Goal: Information Seeking & Learning: Learn about a topic

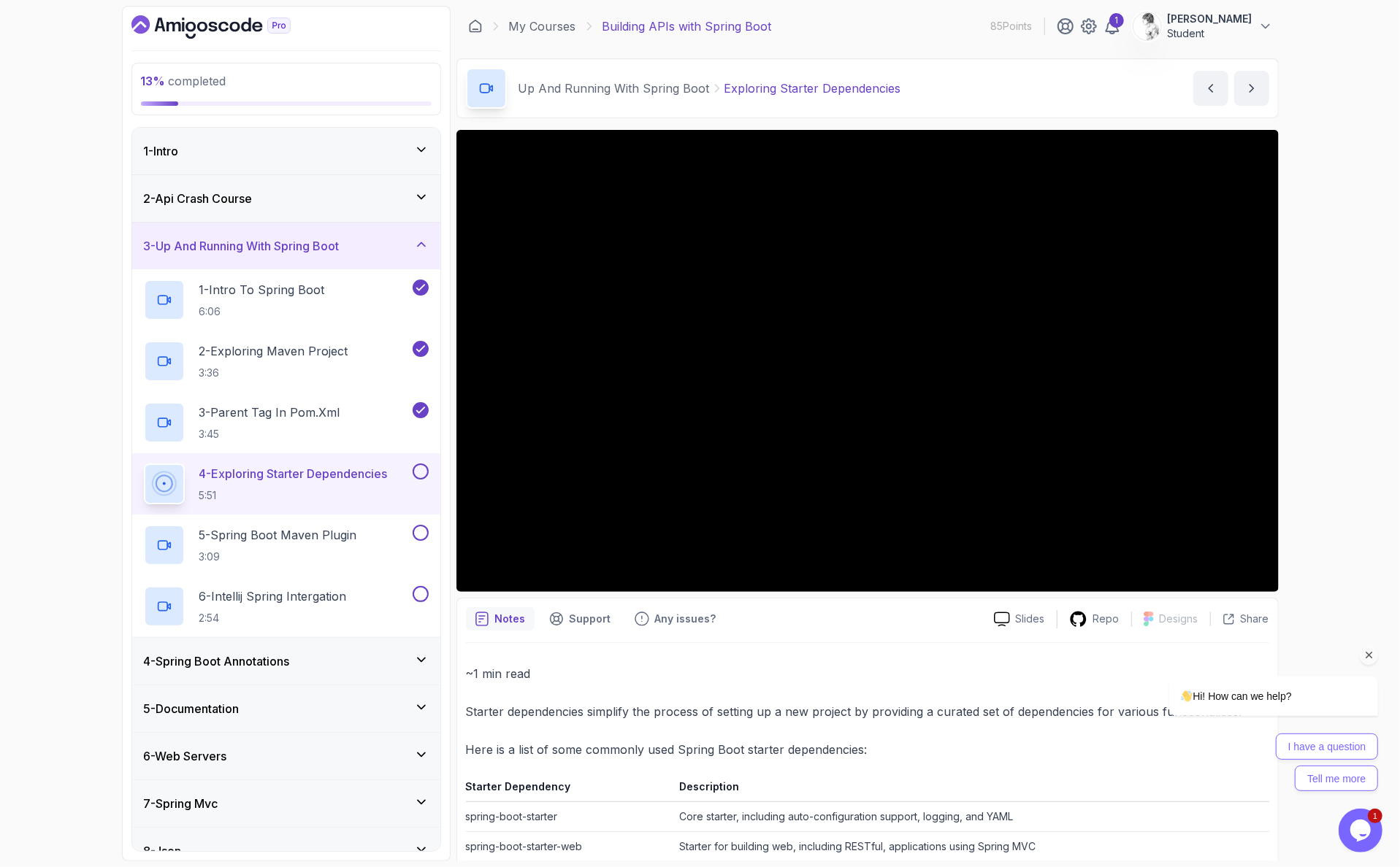
click at [1258, 560] on div "Hi! How can we help? I have a question Tell me more" at bounding box center [1253, 669] width 263 height 257
click at [1257, 551] on div "Hi! How can we help? I have a question Tell me more" at bounding box center [1253, 669] width 263 height 257
click at [1180, 557] on div "Hi! How can we help? I have a question Tell me more" at bounding box center [1253, 669] width 263 height 257
click at [1258, 559] on div "Hi! How can we help? I have a question Tell me more" at bounding box center [1253, 669] width 263 height 257
click at [1261, 561] on div "Hi! How can we help? I have a question Tell me more" at bounding box center [1253, 669] width 263 height 257
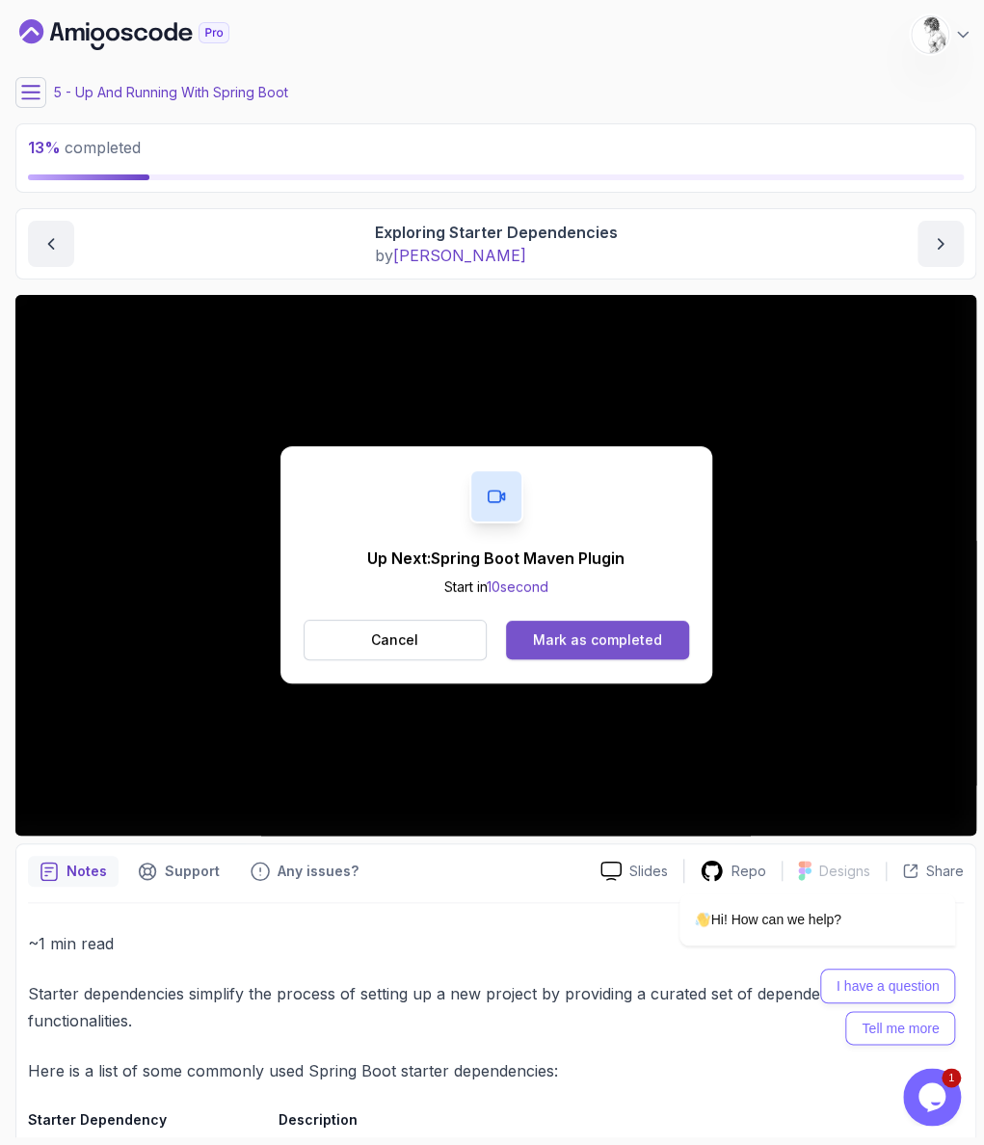
click at [566, 631] on div "Mark as completed" at bounding box center [597, 640] width 129 height 19
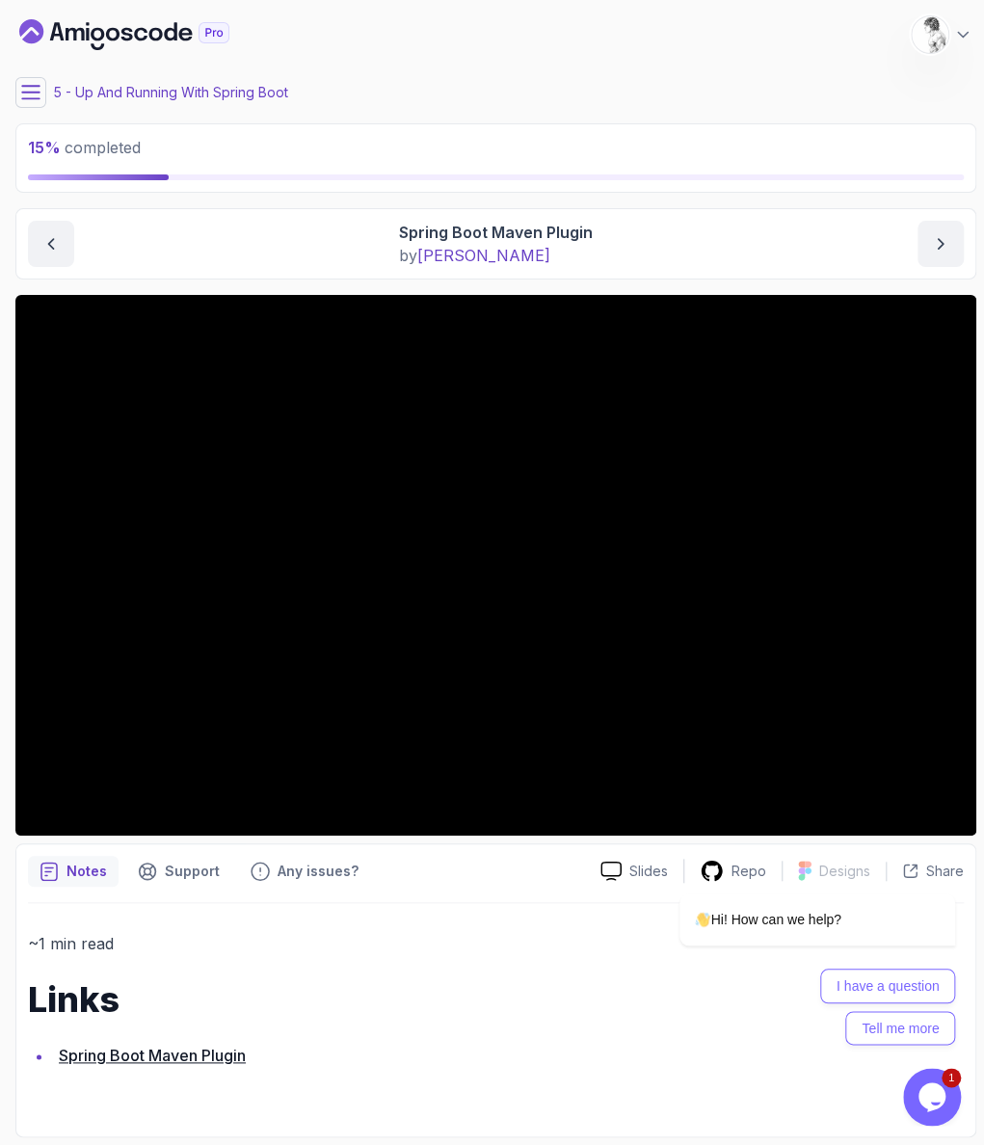
click at [327, 31] on div "My Courses Building APIs with Spring Boot 85 Points 1 Lucas Machado Student" at bounding box center [495, 35] width 961 height 54
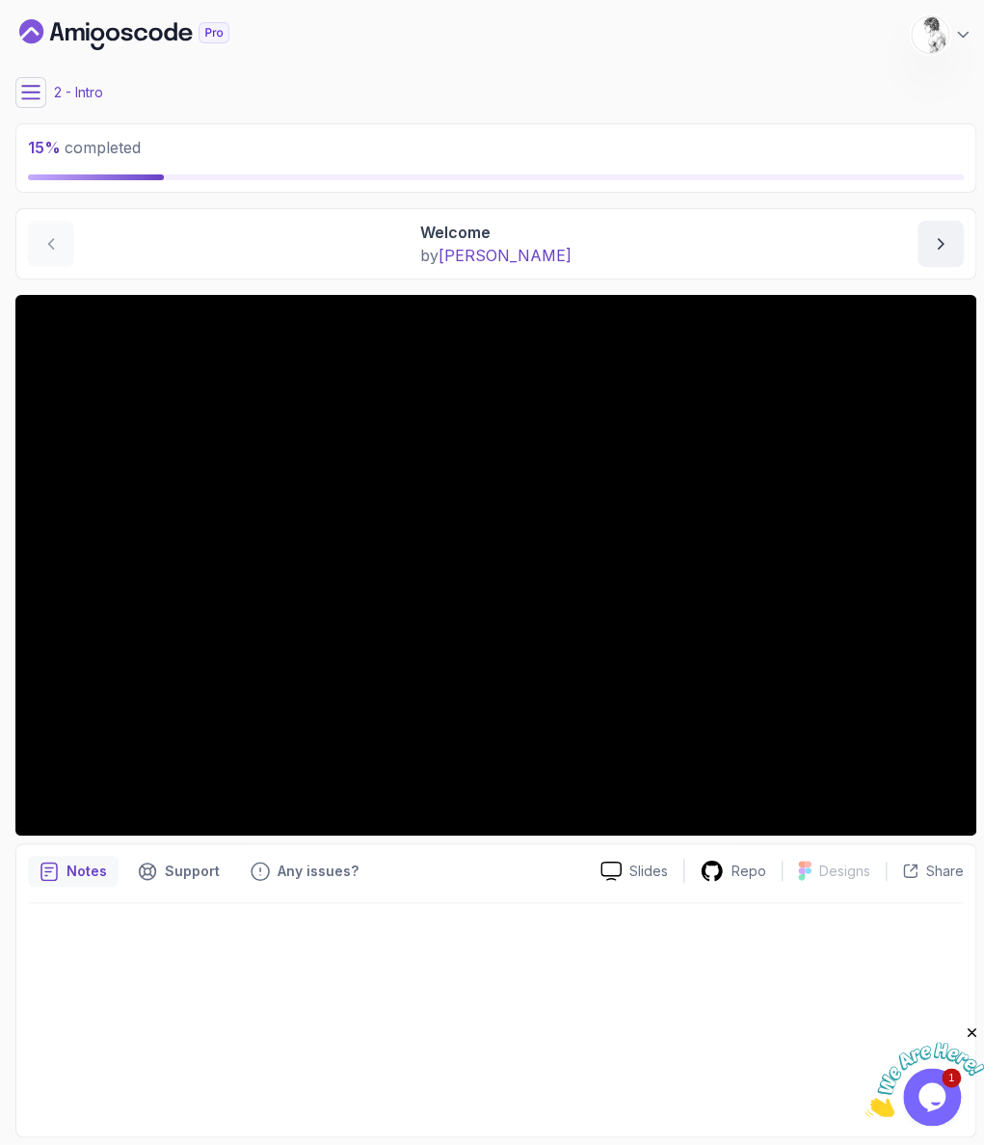
click at [22, 86] on icon at bounding box center [30, 92] width 17 height 13
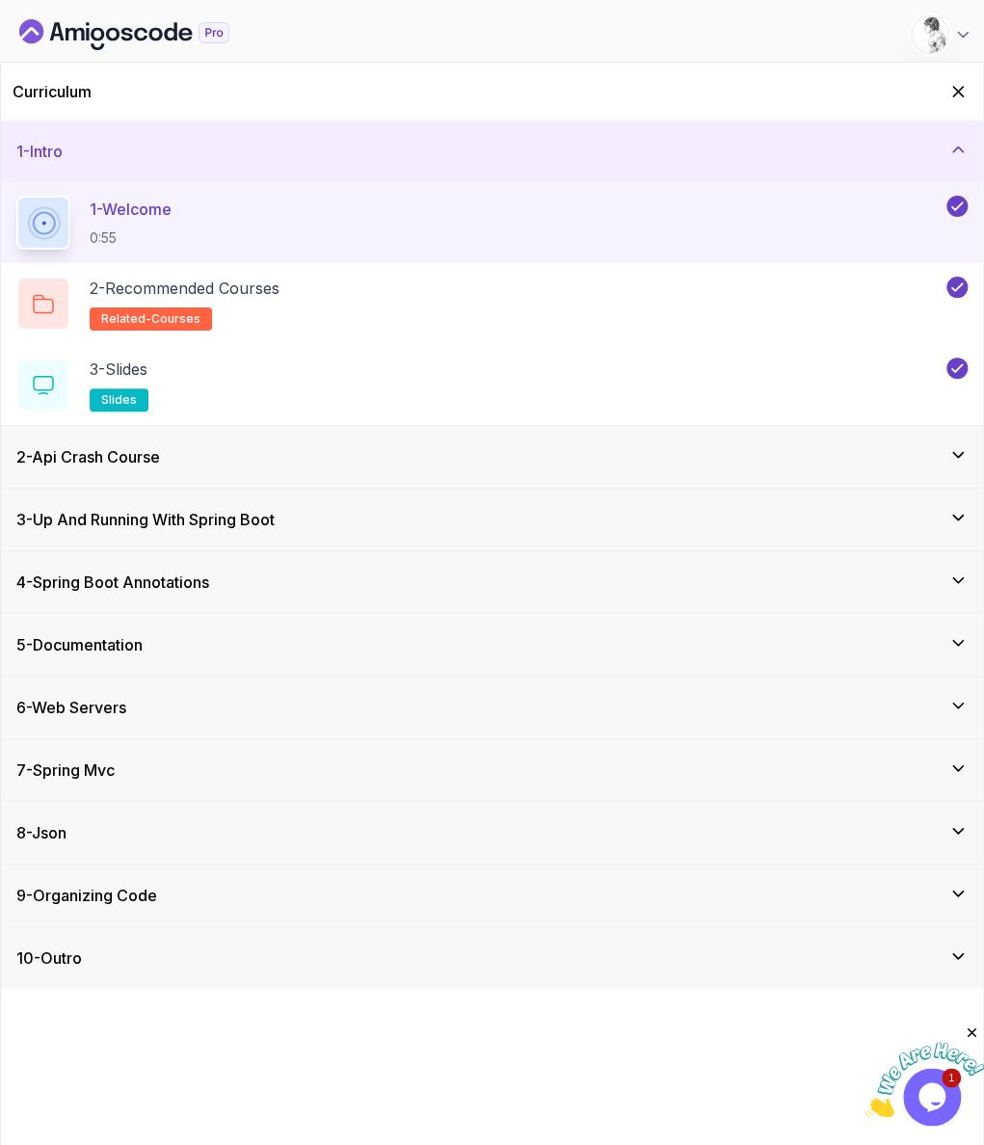
click at [331, 445] on div "2 - Api Crash Course" at bounding box center [492, 456] width 952 height 23
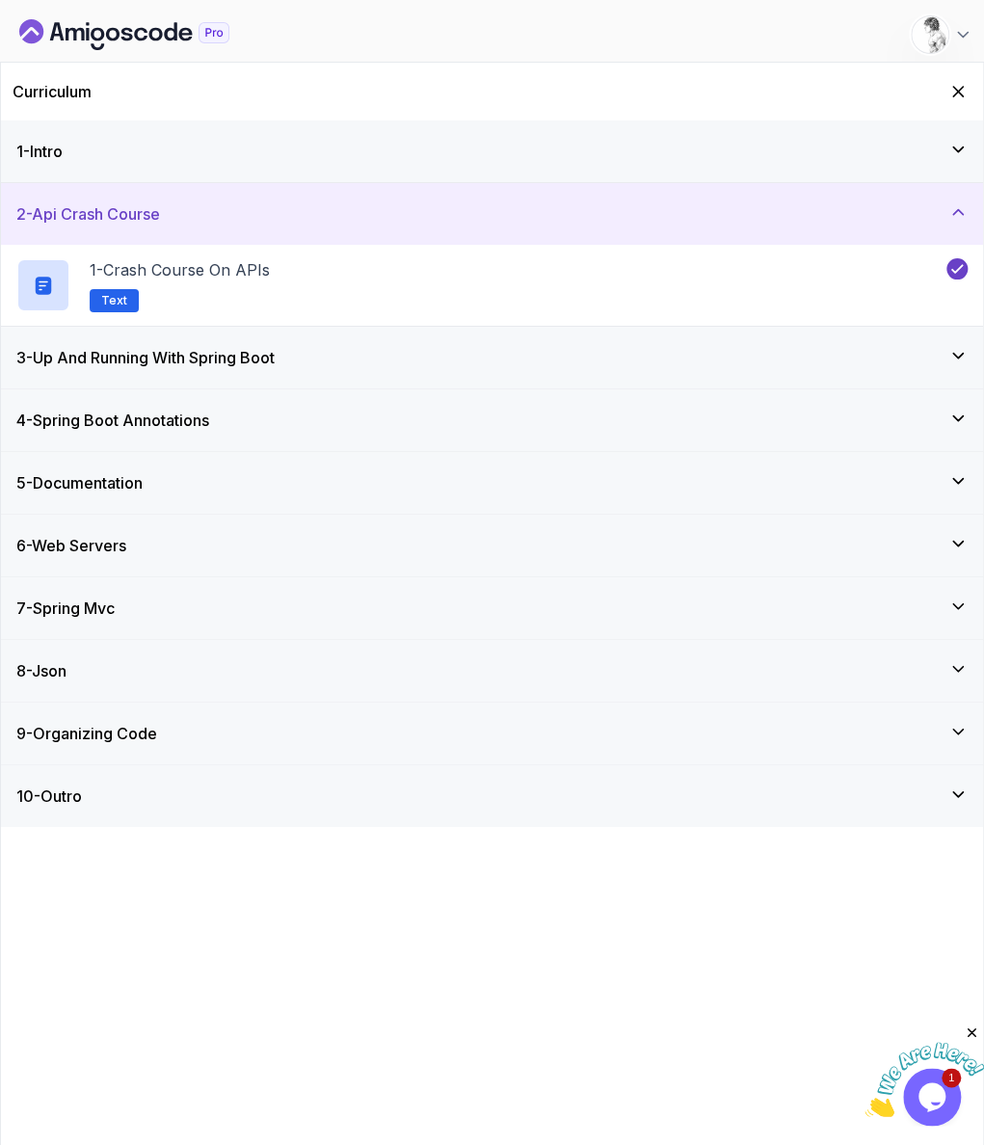
click at [309, 346] on div "3 - Up And Running With Spring Boot" at bounding box center [492, 357] width 952 height 23
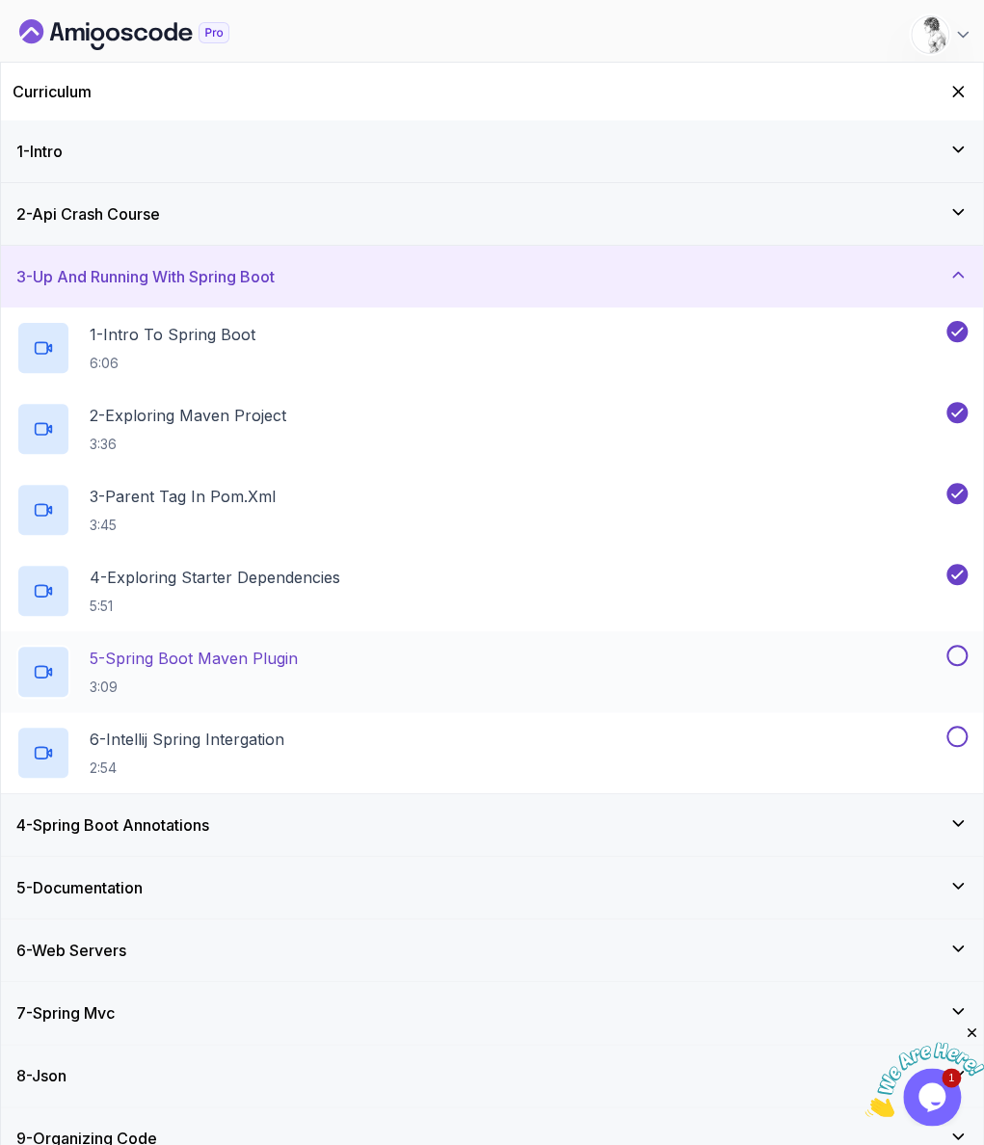
click at [357, 645] on div "5 - Spring Boot Maven Plugin 3:09" at bounding box center [479, 672] width 927 height 54
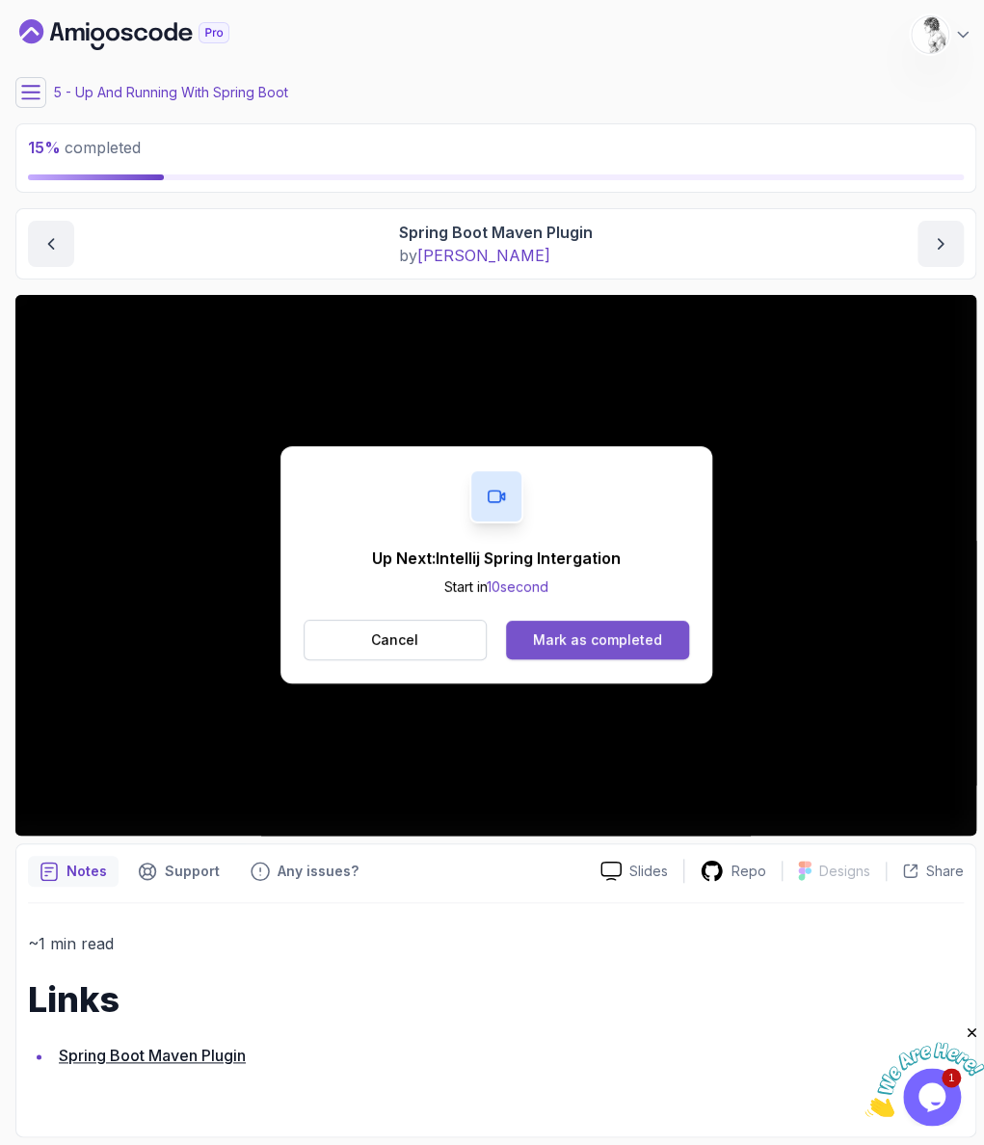
click at [585, 621] on button "Mark as completed" at bounding box center [597, 640] width 182 height 39
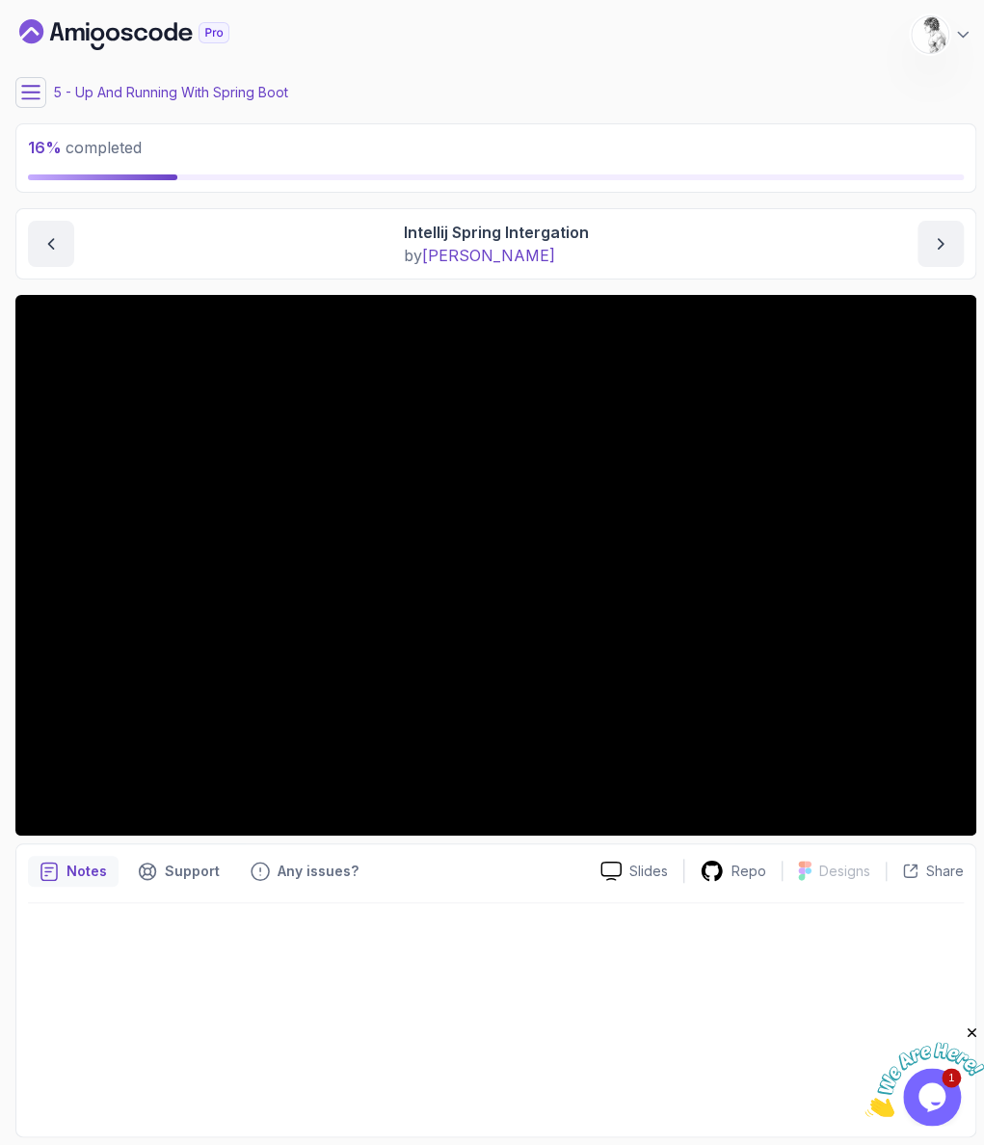
click at [33, 87] on icon at bounding box center [30, 92] width 19 height 19
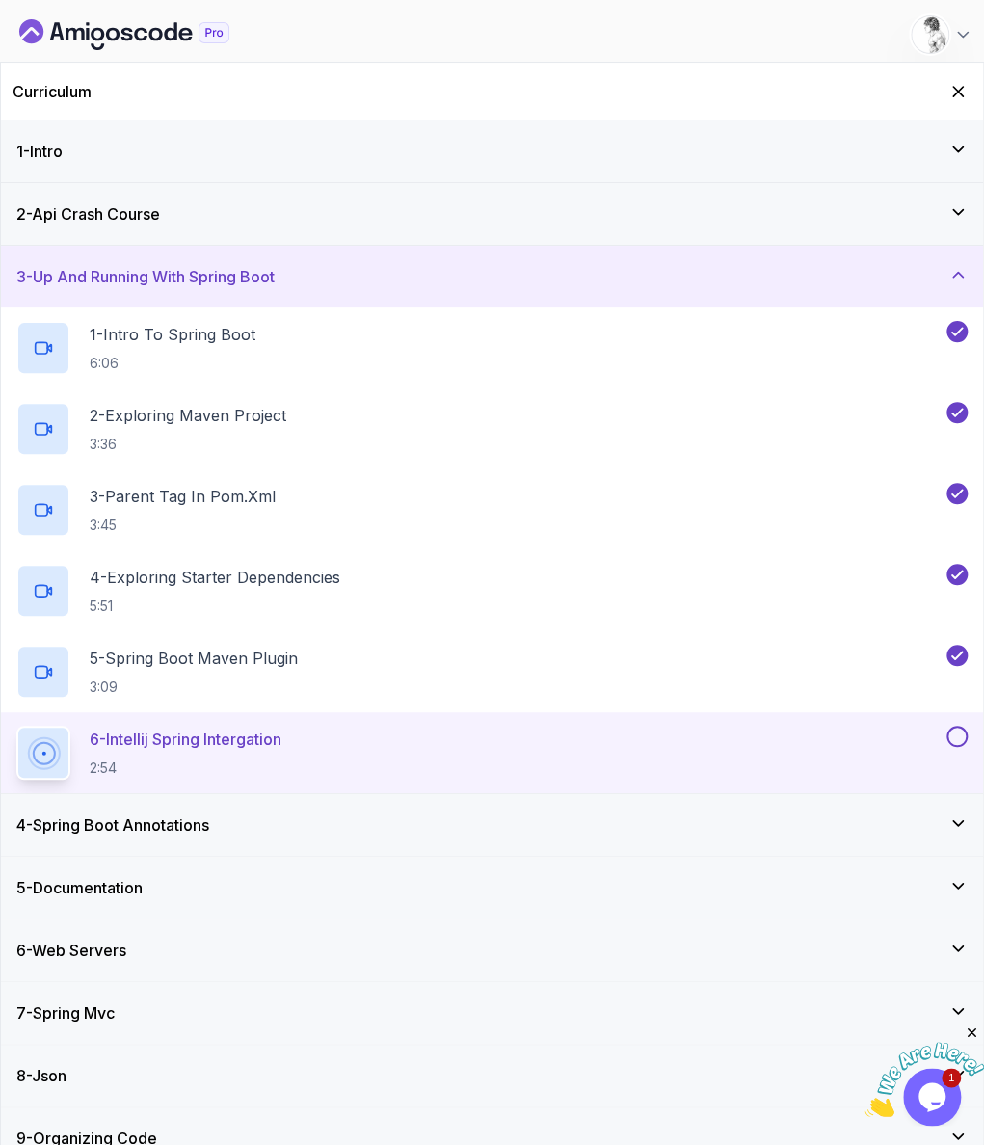
click at [953, 726] on button at bounding box center [957, 736] width 21 height 21
click at [393, 814] on div "4 - Spring Boot Annotations" at bounding box center [492, 825] width 952 height 23
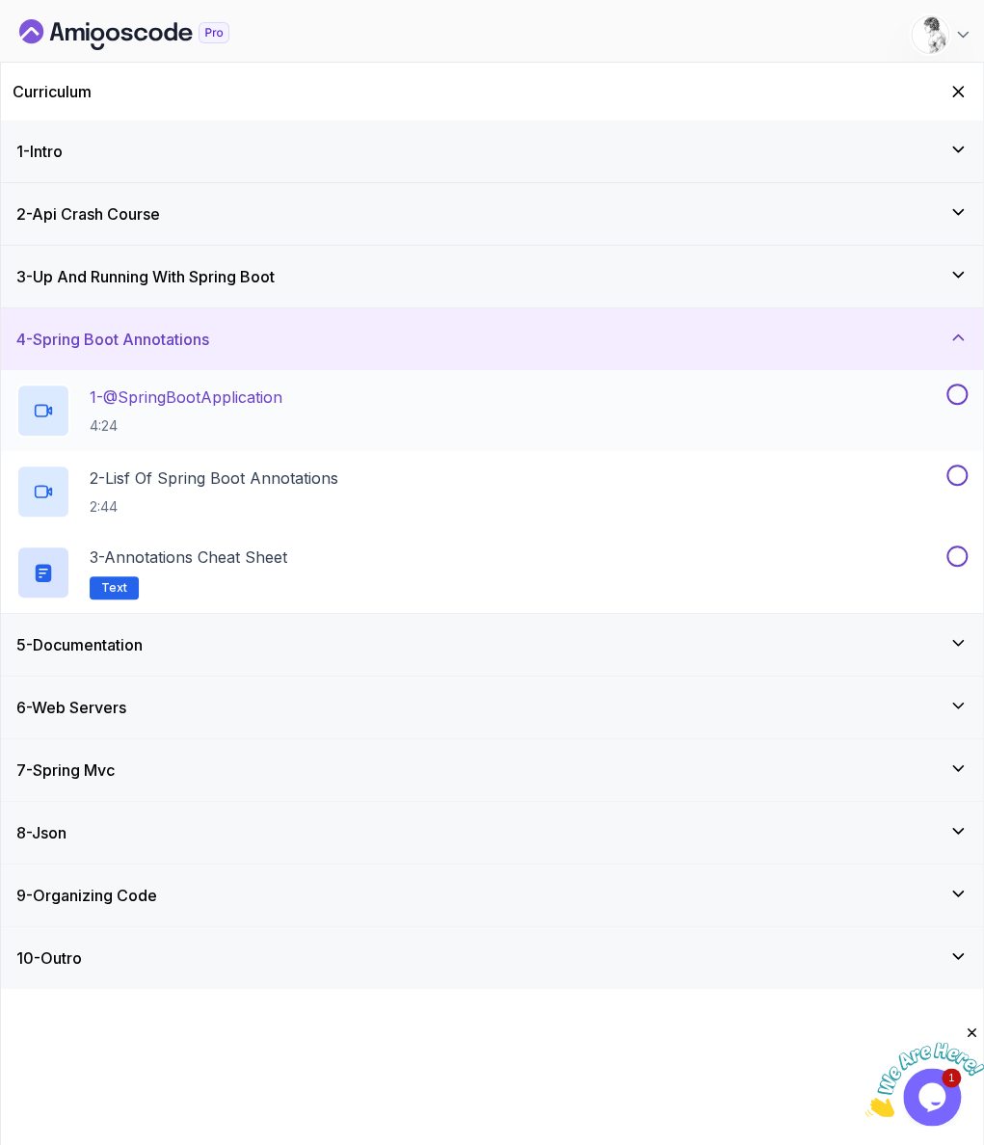
click at [204, 417] on p "4:24" at bounding box center [186, 426] width 193 height 19
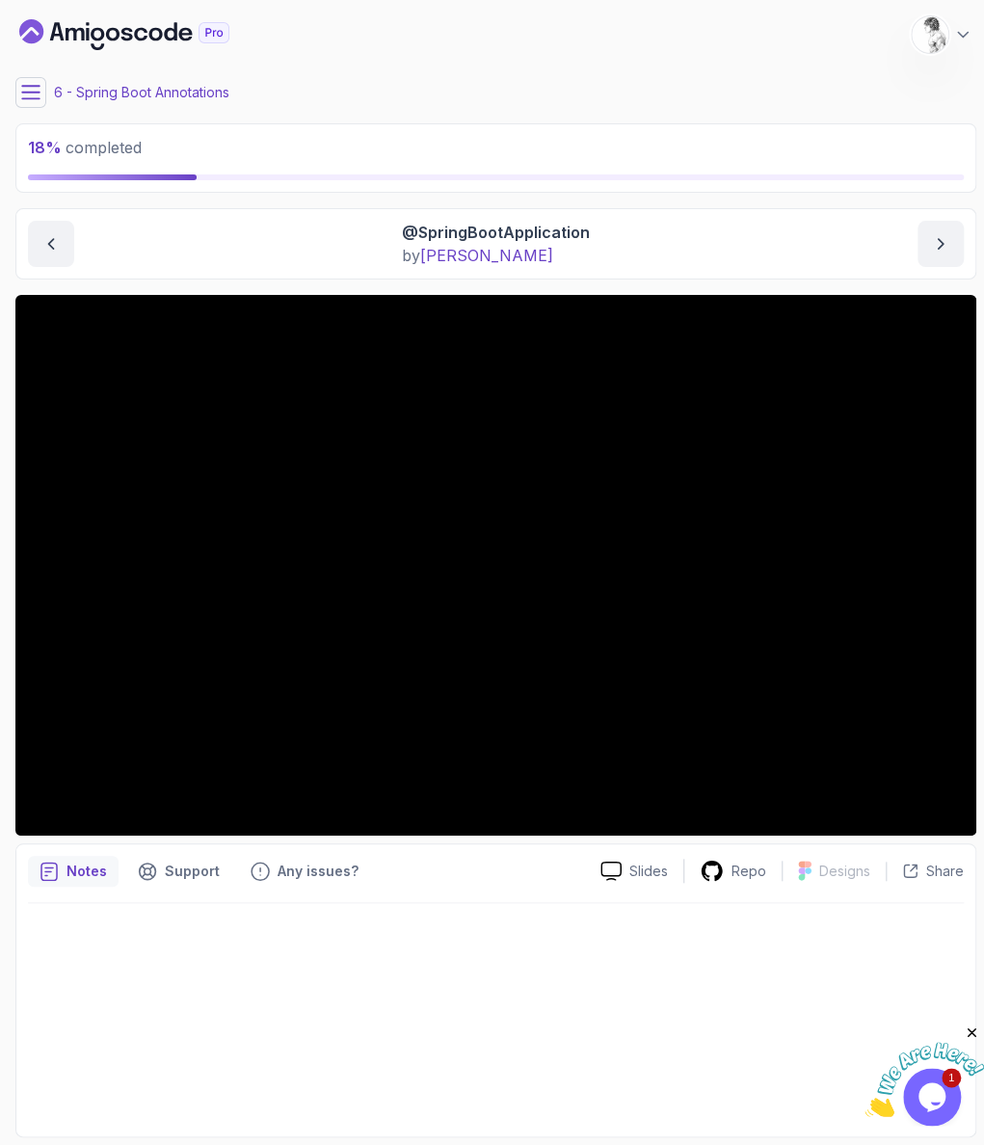
click at [35, 92] on button at bounding box center [30, 92] width 31 height 31
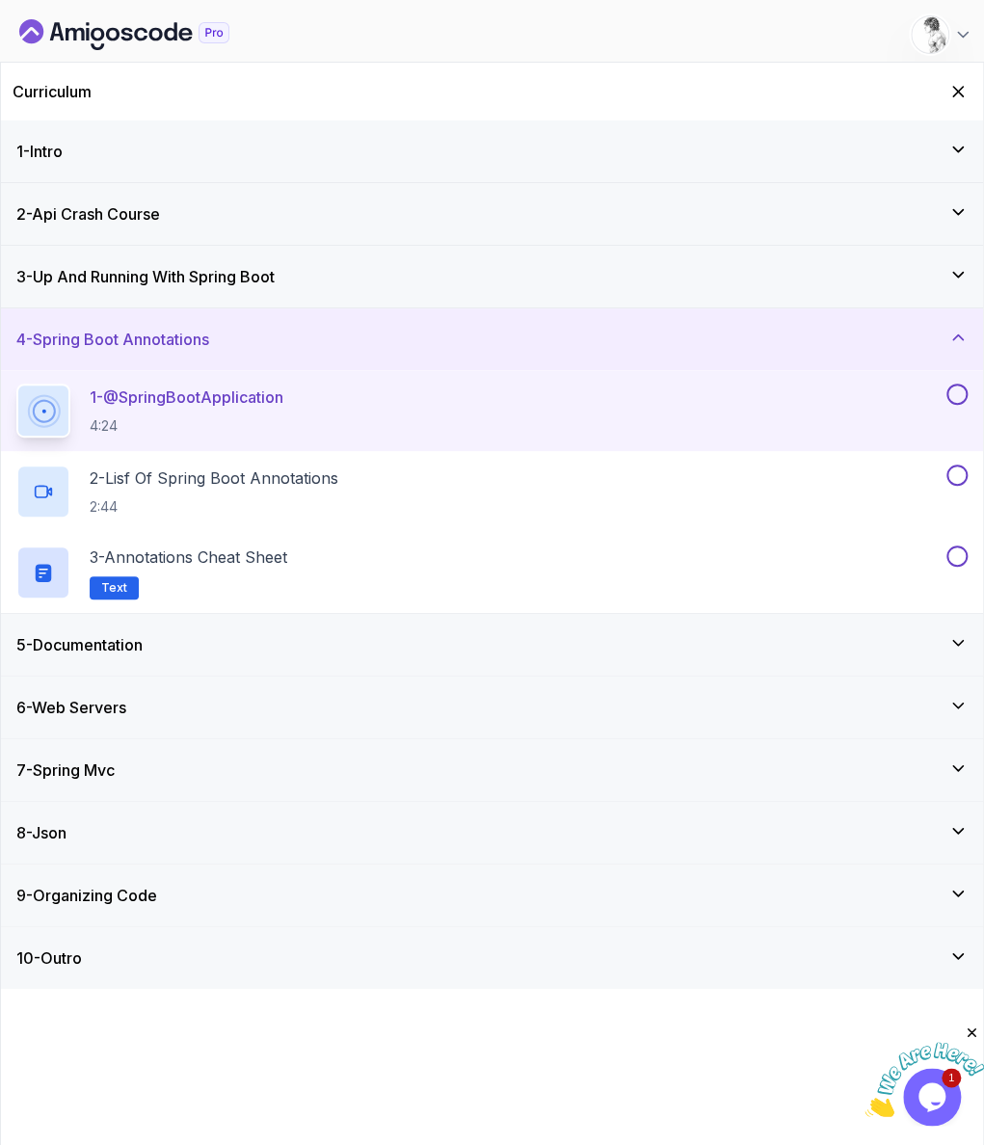
click at [961, 384] on button at bounding box center [957, 394] width 21 height 21
click at [356, 465] on div "2 - Lisf Of Spring Boot Annotations 2:44" at bounding box center [479, 492] width 927 height 54
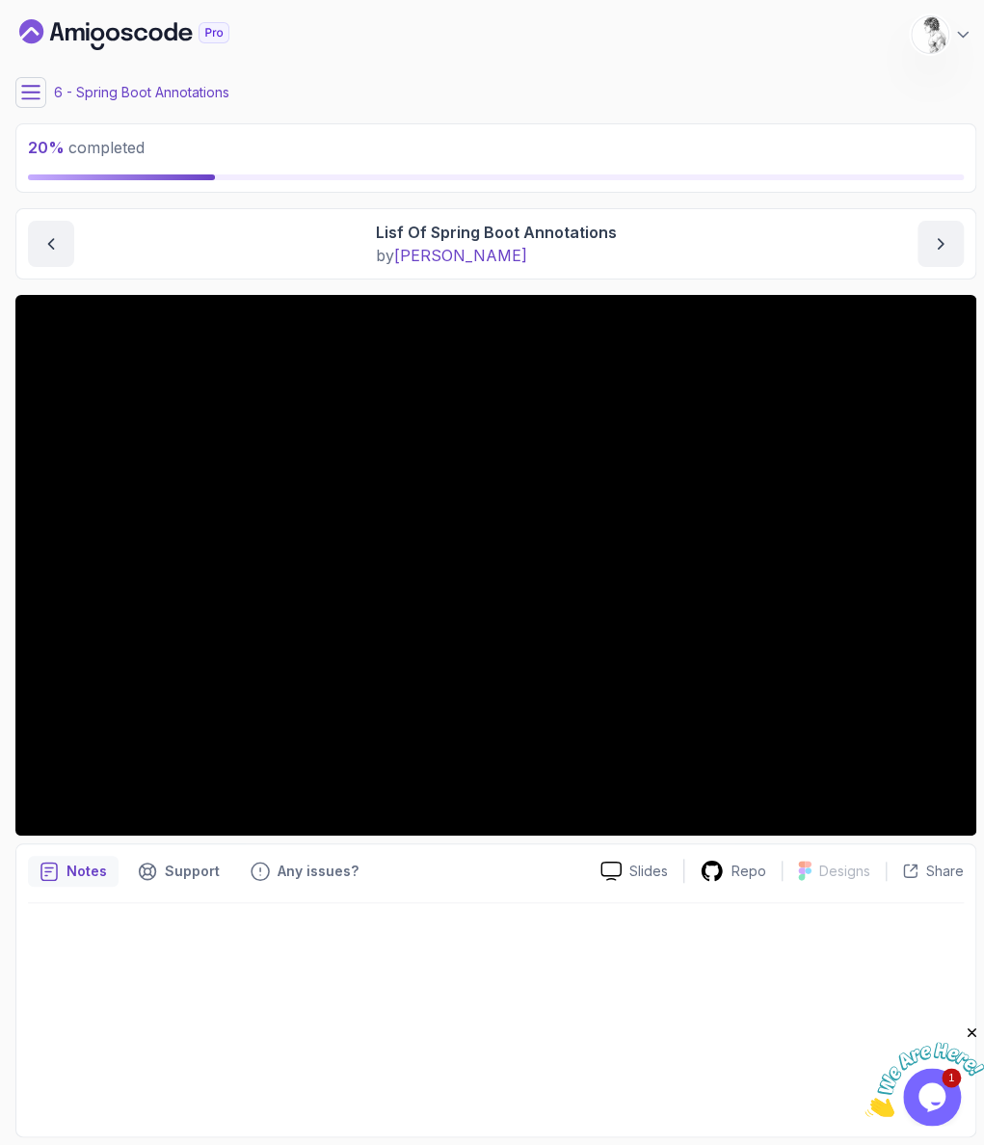
drag, startPoint x: 127, startPoint y: 967, endPoint x: 121, endPoint y: 955, distance: 14.2
click at [128, 966] on div at bounding box center [496, 1014] width 936 height 222
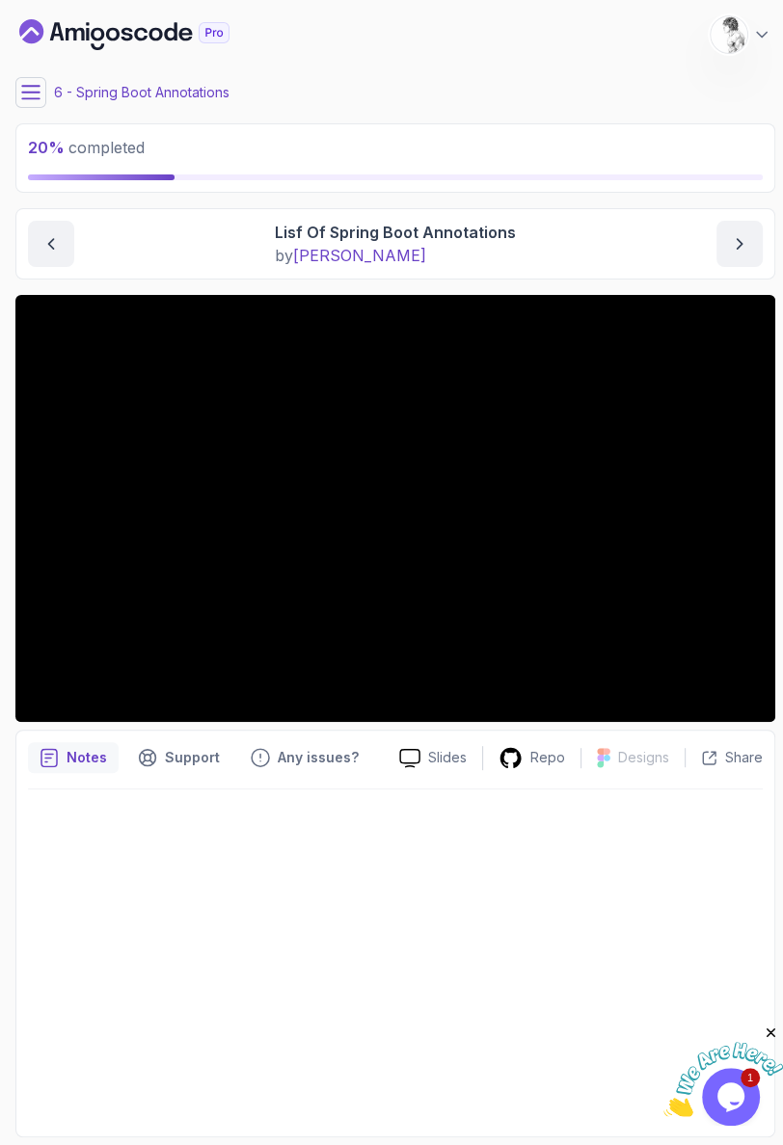
click at [211, 996] on div at bounding box center [395, 958] width 735 height 336
click at [142, 924] on div at bounding box center [395, 958] width 735 height 336
drag, startPoint x: 182, startPoint y: 841, endPoint x: 200, endPoint y: 850, distance: 19.9
click at [184, 846] on div at bounding box center [395, 958] width 735 height 336
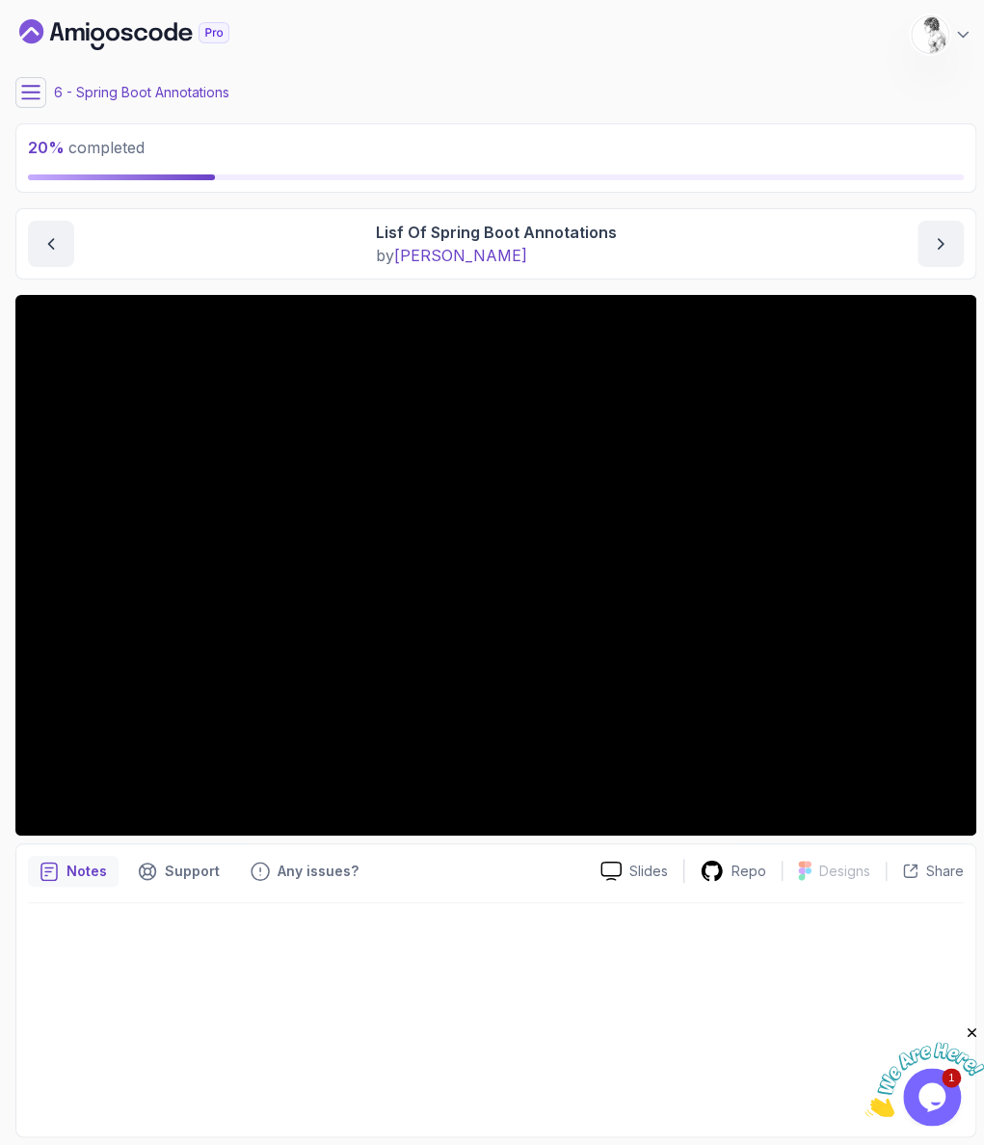
click at [27, 92] on button at bounding box center [30, 92] width 31 height 31
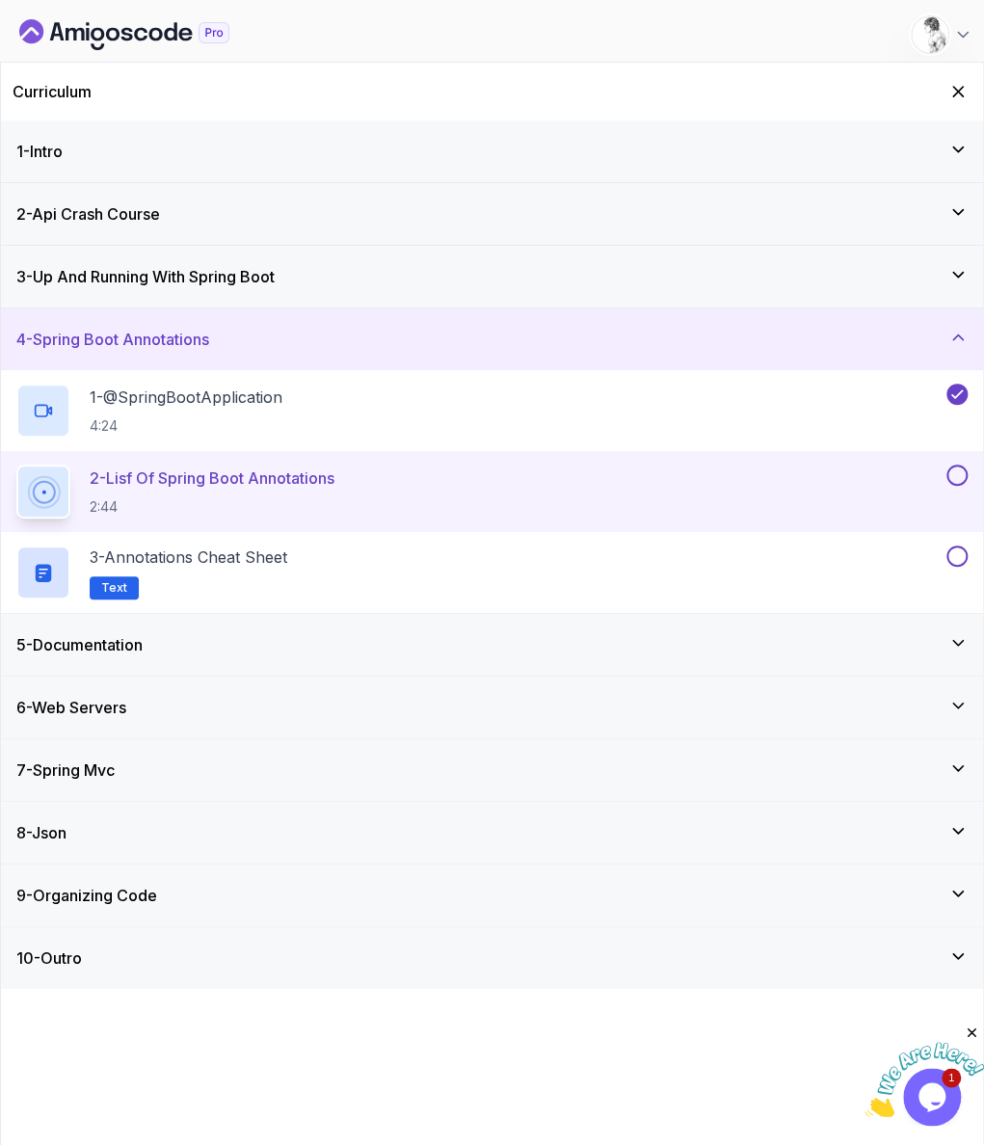
click at [950, 465] on button at bounding box center [957, 475] width 21 height 21
click at [960, 546] on button at bounding box center [957, 556] width 21 height 21
click at [234, 633] on div "5 - Documentation" at bounding box center [492, 644] width 952 height 23
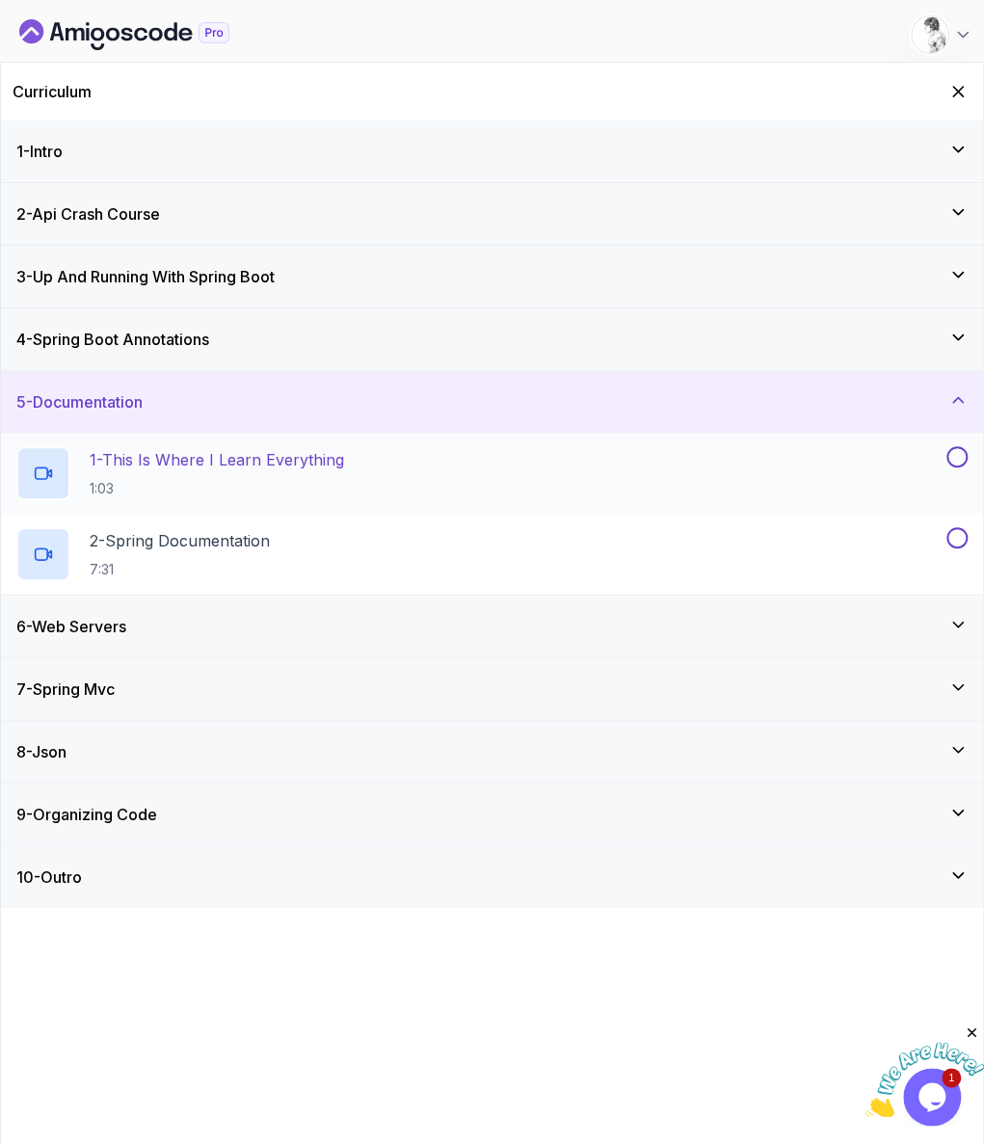
click at [234, 479] on p "1:03" at bounding box center [217, 488] width 255 height 19
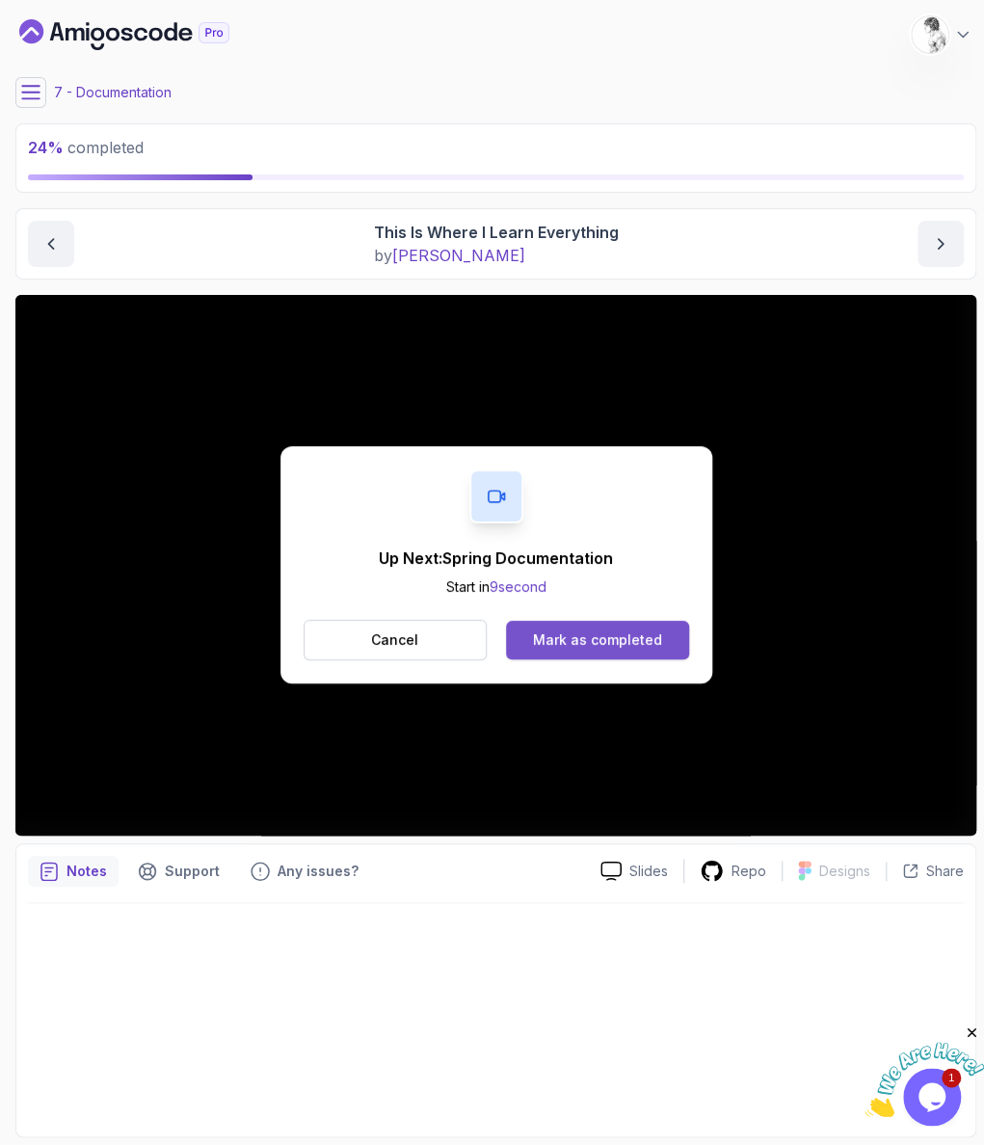
click at [589, 621] on button "Mark as completed" at bounding box center [597, 640] width 182 height 39
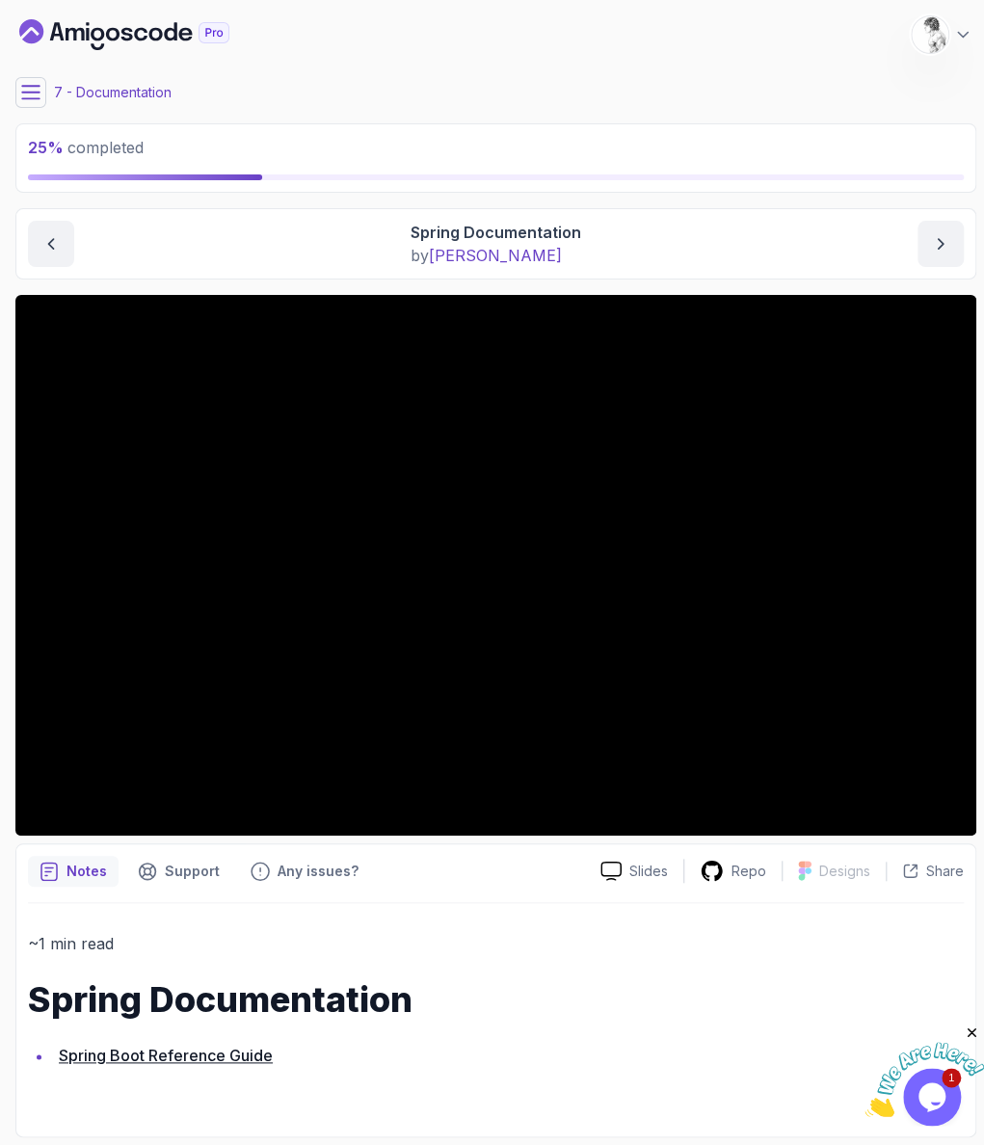
click at [408, 903] on div "~1 min read Spring Documentation Spring Boot Reference Guide" at bounding box center [496, 1014] width 936 height 222
click at [327, 1042] on li "Spring Boot Reference Guide" at bounding box center [508, 1055] width 911 height 27
click at [437, 903] on div "~1 min read Spring Documentation Spring Boot Reference Guide" at bounding box center [496, 1014] width 936 height 222
click at [39, 84] on button at bounding box center [30, 92] width 31 height 31
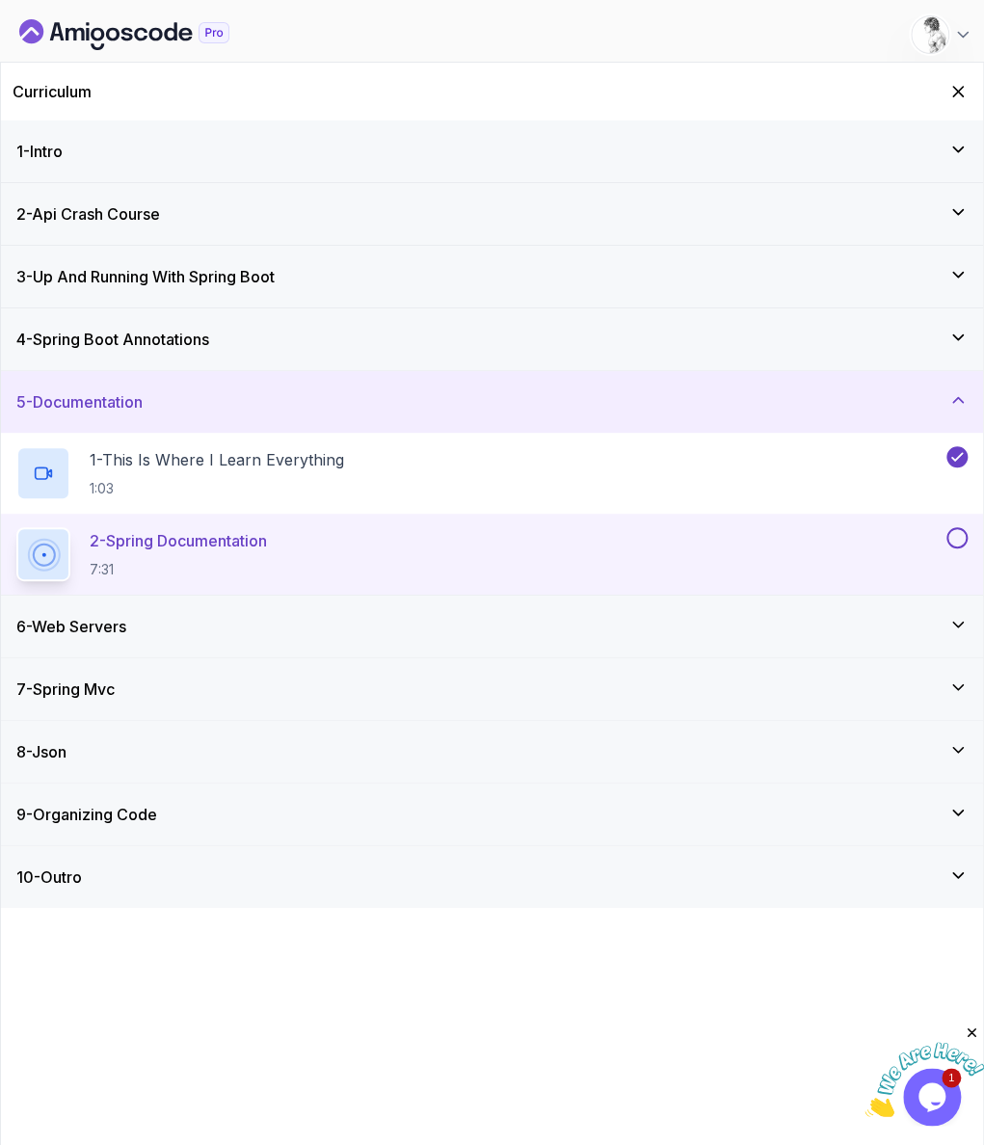
click at [966, 527] on button at bounding box center [957, 537] width 21 height 21
click at [341, 615] on div "6 - Web Servers" at bounding box center [492, 626] width 952 height 23
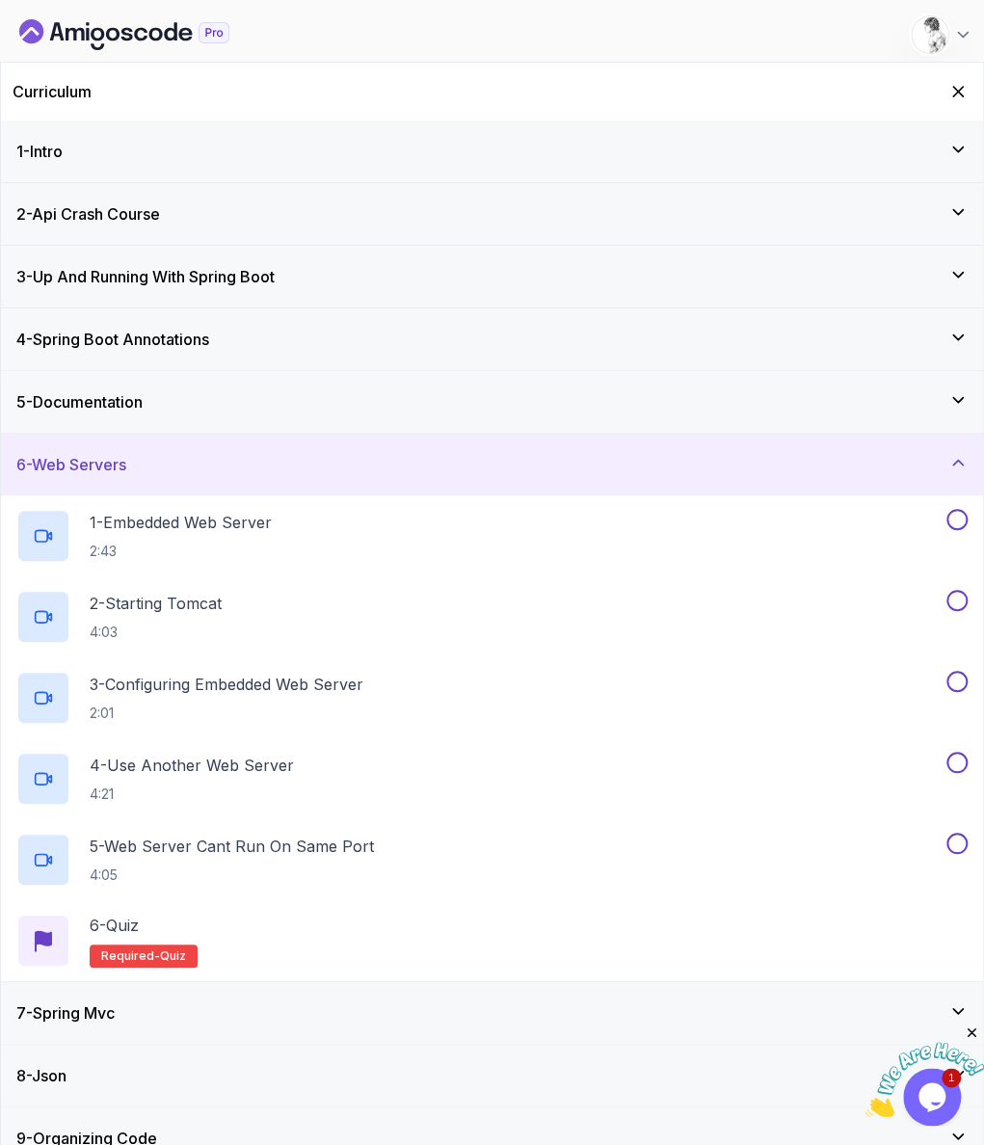
click at [286, 434] on div "6 - Web Servers" at bounding box center [492, 465] width 983 height 62
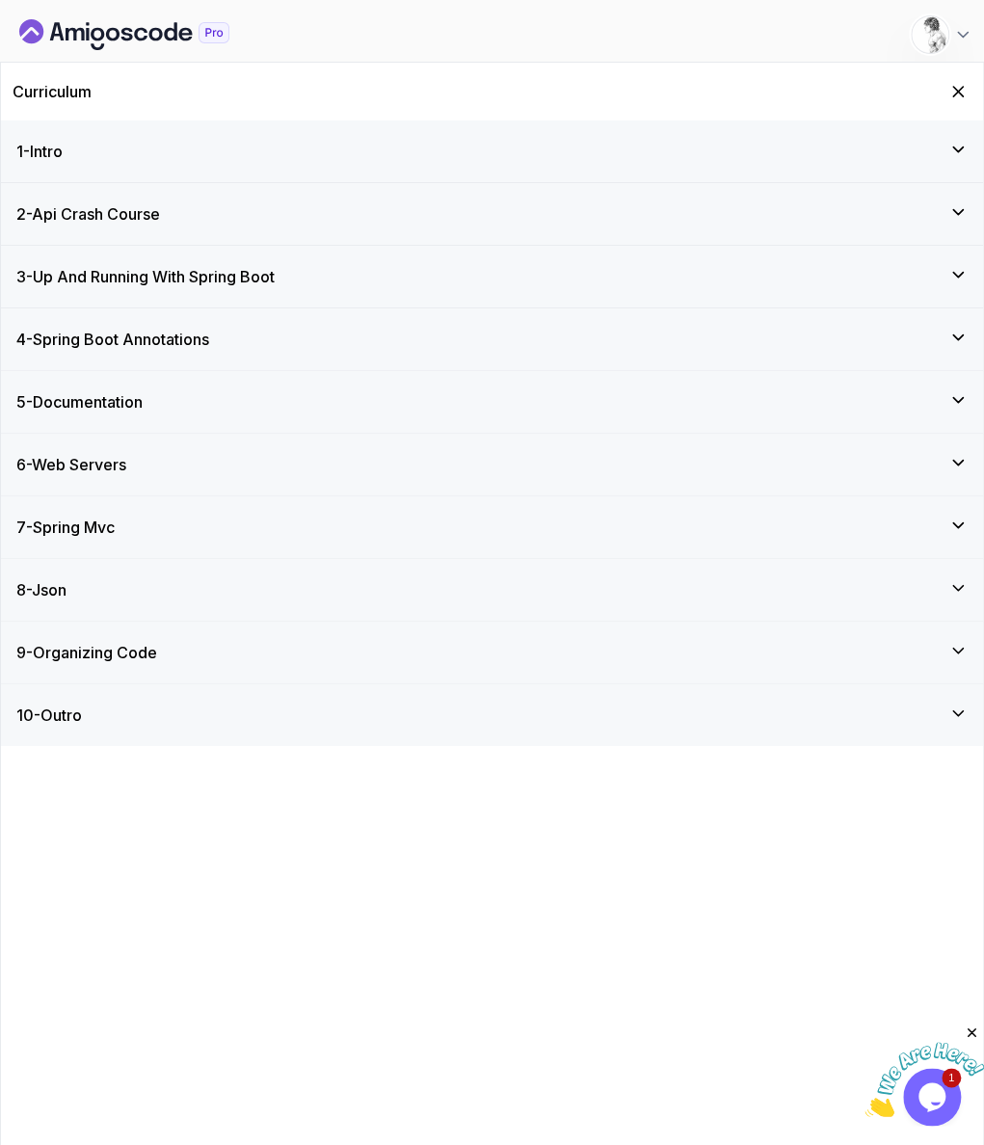
click at [301, 453] on div "6 - Web Servers" at bounding box center [492, 464] width 952 height 23
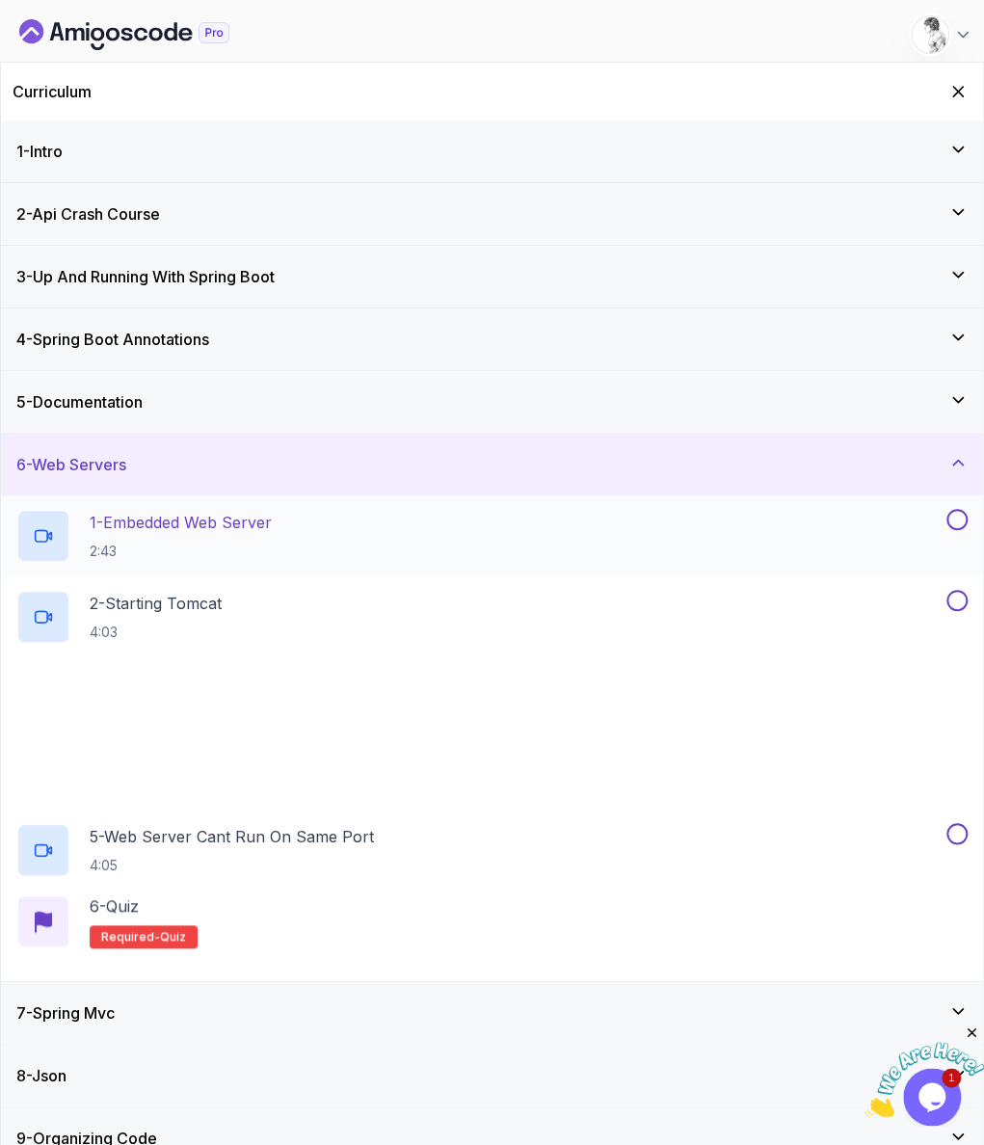
click at [321, 509] on div "1 - Embedded Web Server 2:43" at bounding box center [479, 536] width 927 height 54
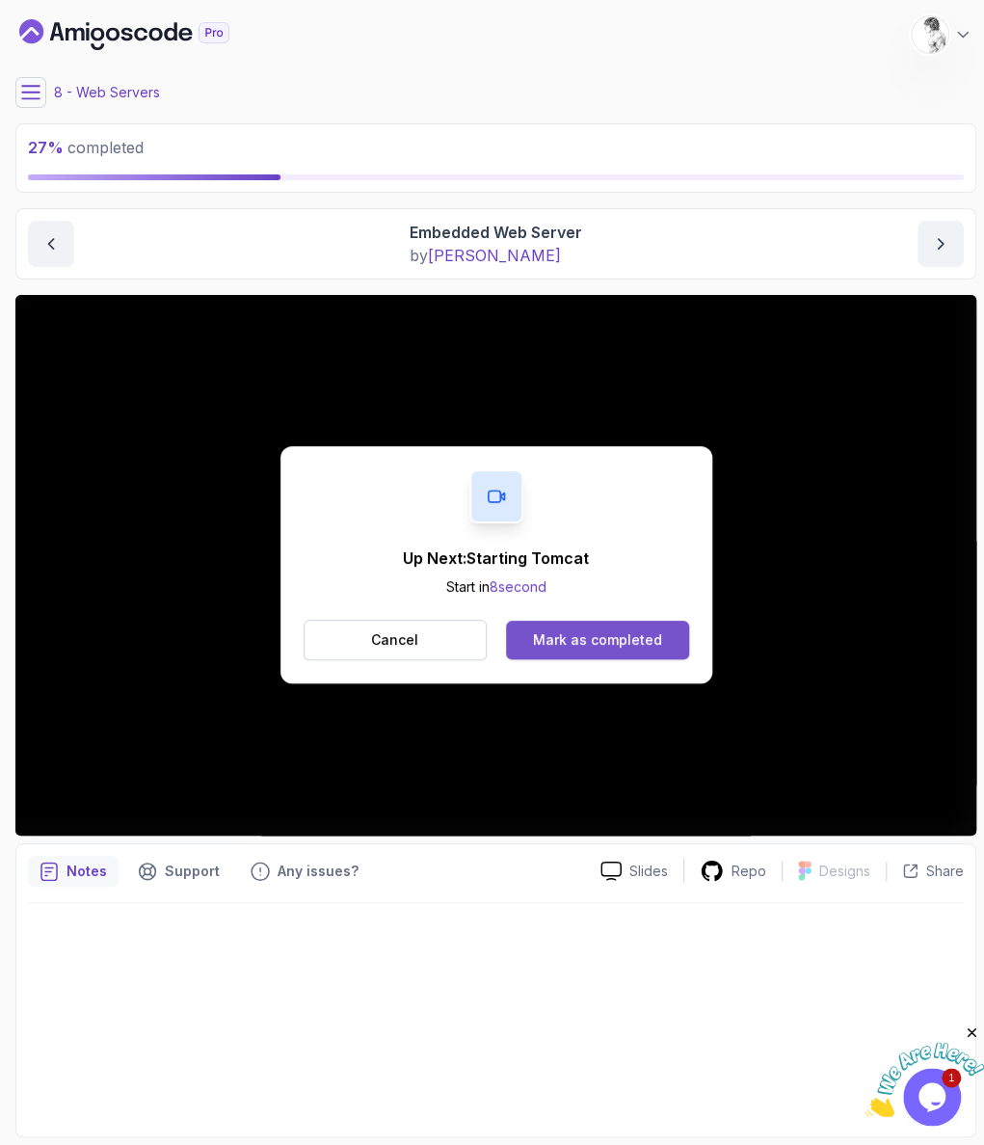
click at [538, 621] on button "Mark as completed" at bounding box center [597, 640] width 182 height 39
click at [28, 85] on icon at bounding box center [30, 92] width 19 height 19
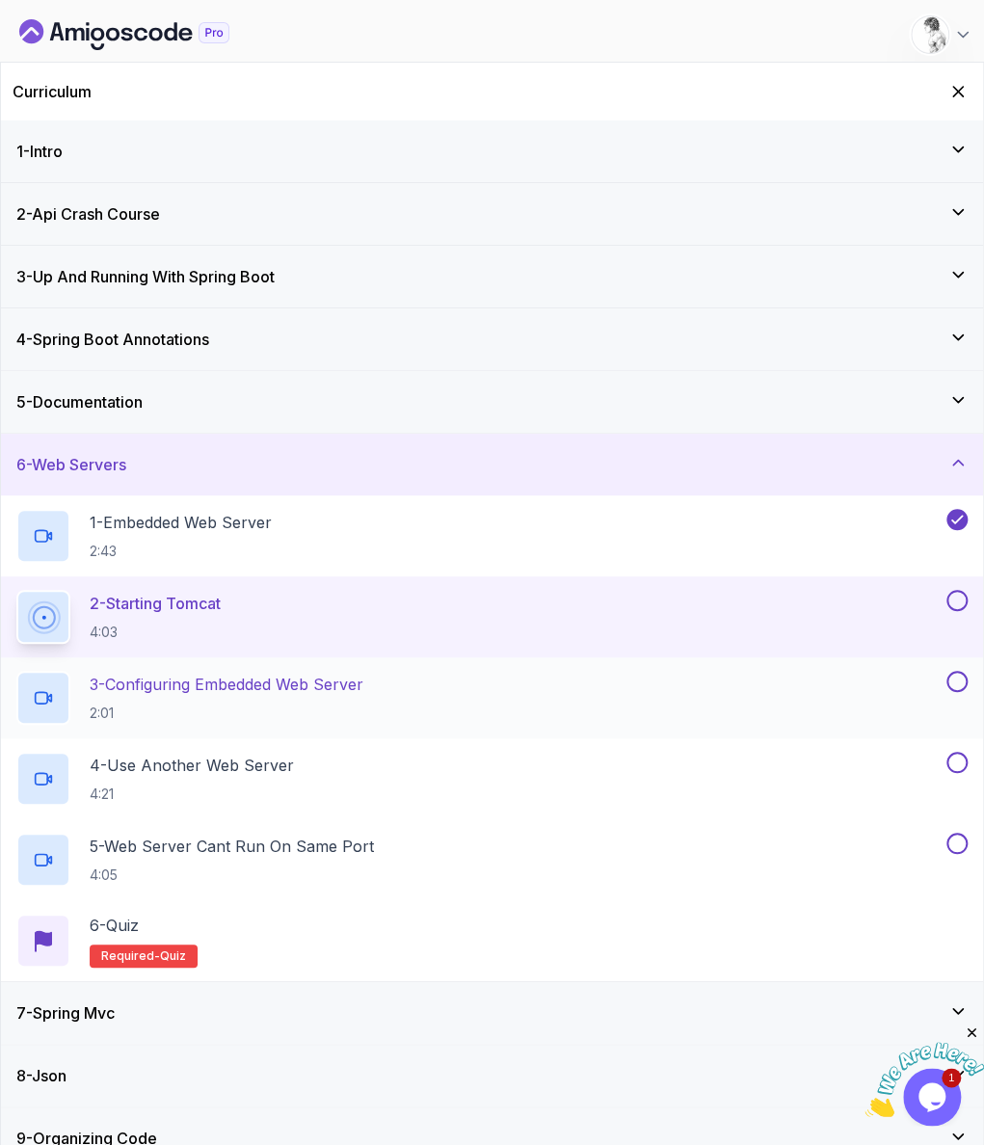
click at [404, 671] on div "3 - Configuring Embedded Web Server 2:01" at bounding box center [479, 698] width 927 height 54
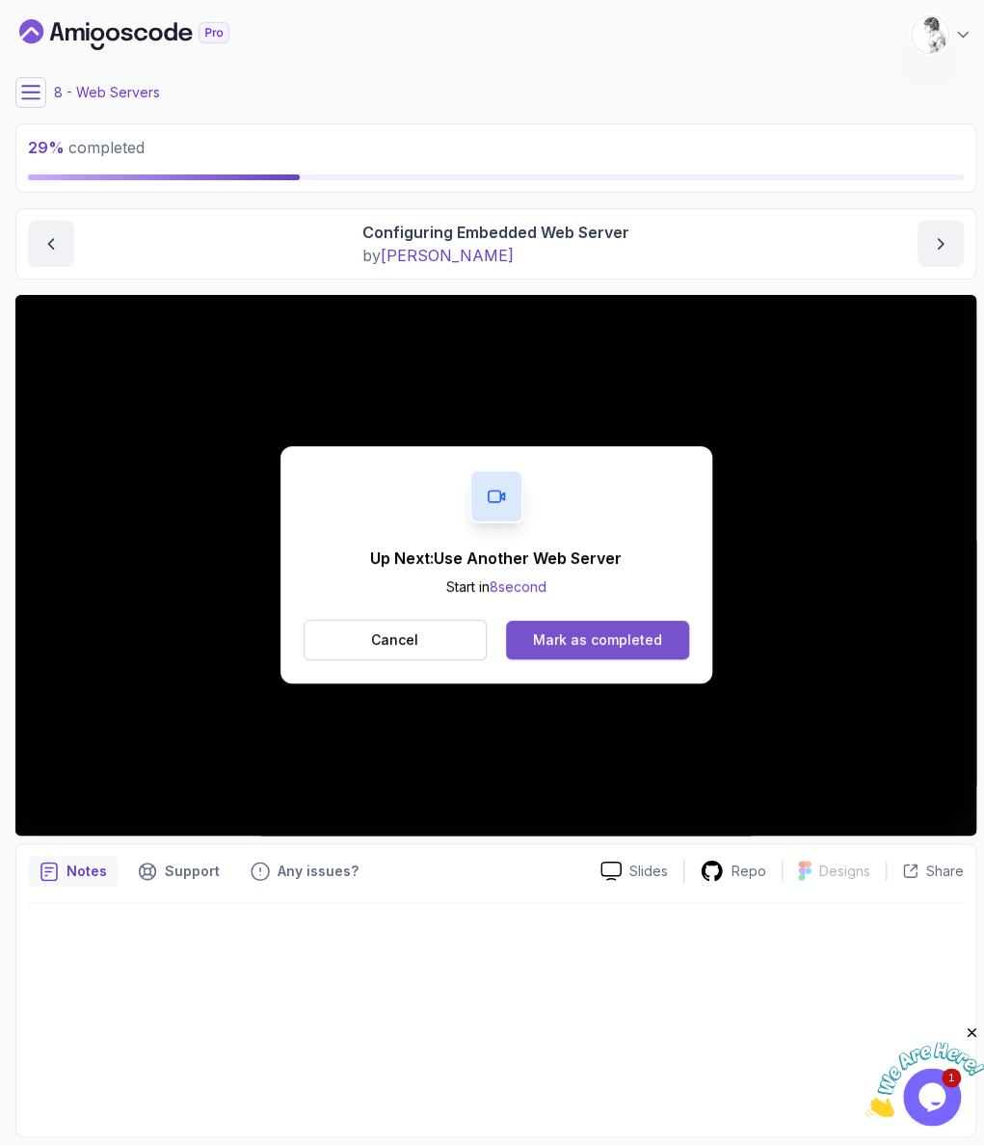
click at [567, 631] on div "Mark as completed" at bounding box center [597, 640] width 129 height 19
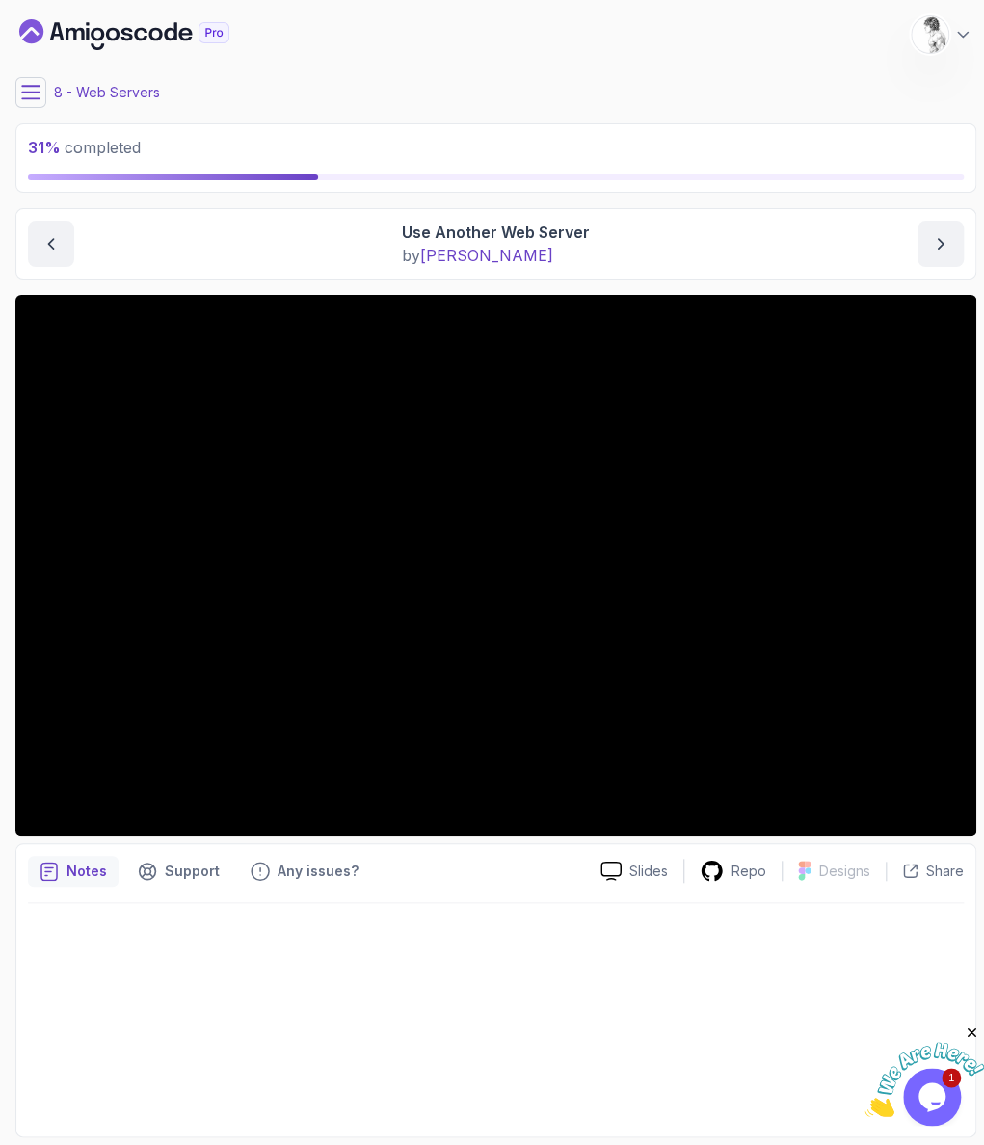
drag, startPoint x: 59, startPoint y: 1150, endPoint x: 66, endPoint y: 1135, distance: 16.8
click at [59, 1138] on main "My Courses Building APIs with Spring Boot 86 Points 1 [PERSON_NAME] Student 8 -…" at bounding box center [495, 573] width 961 height 1130
click at [28, 85] on icon at bounding box center [30, 92] width 19 height 19
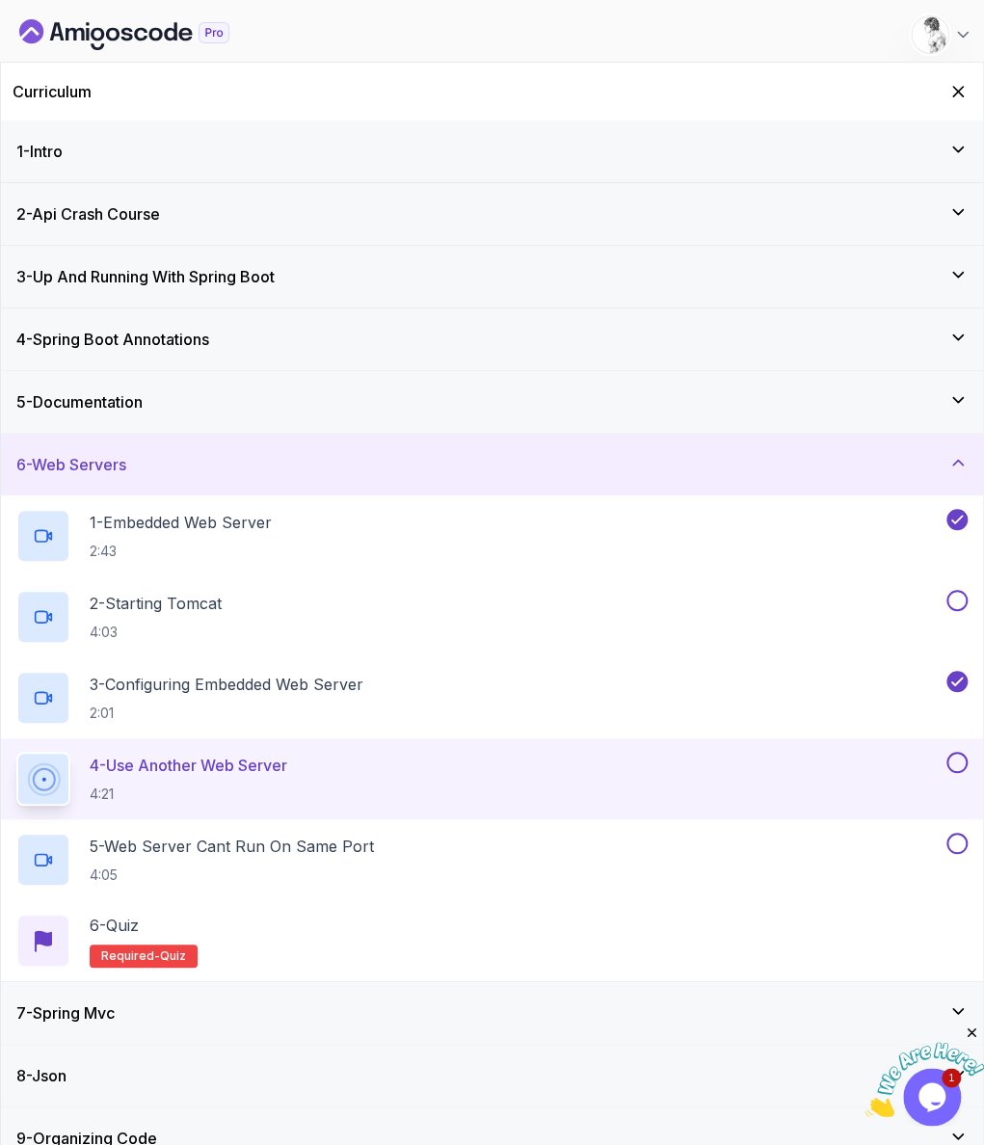
click at [961, 82] on icon "Hide Curriculum for mobile" at bounding box center [958, 91] width 19 height 19
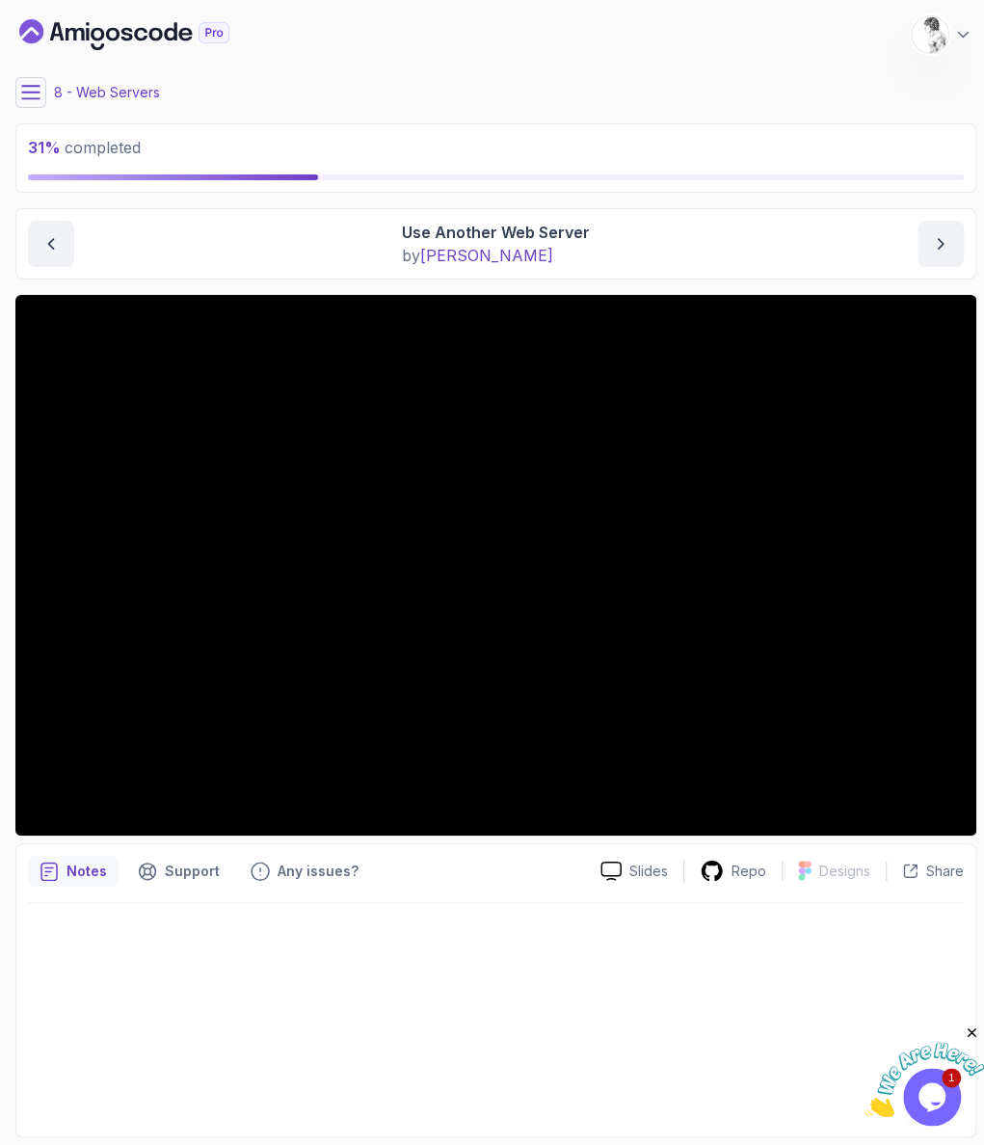
click at [27, 89] on icon at bounding box center [30, 92] width 19 height 19
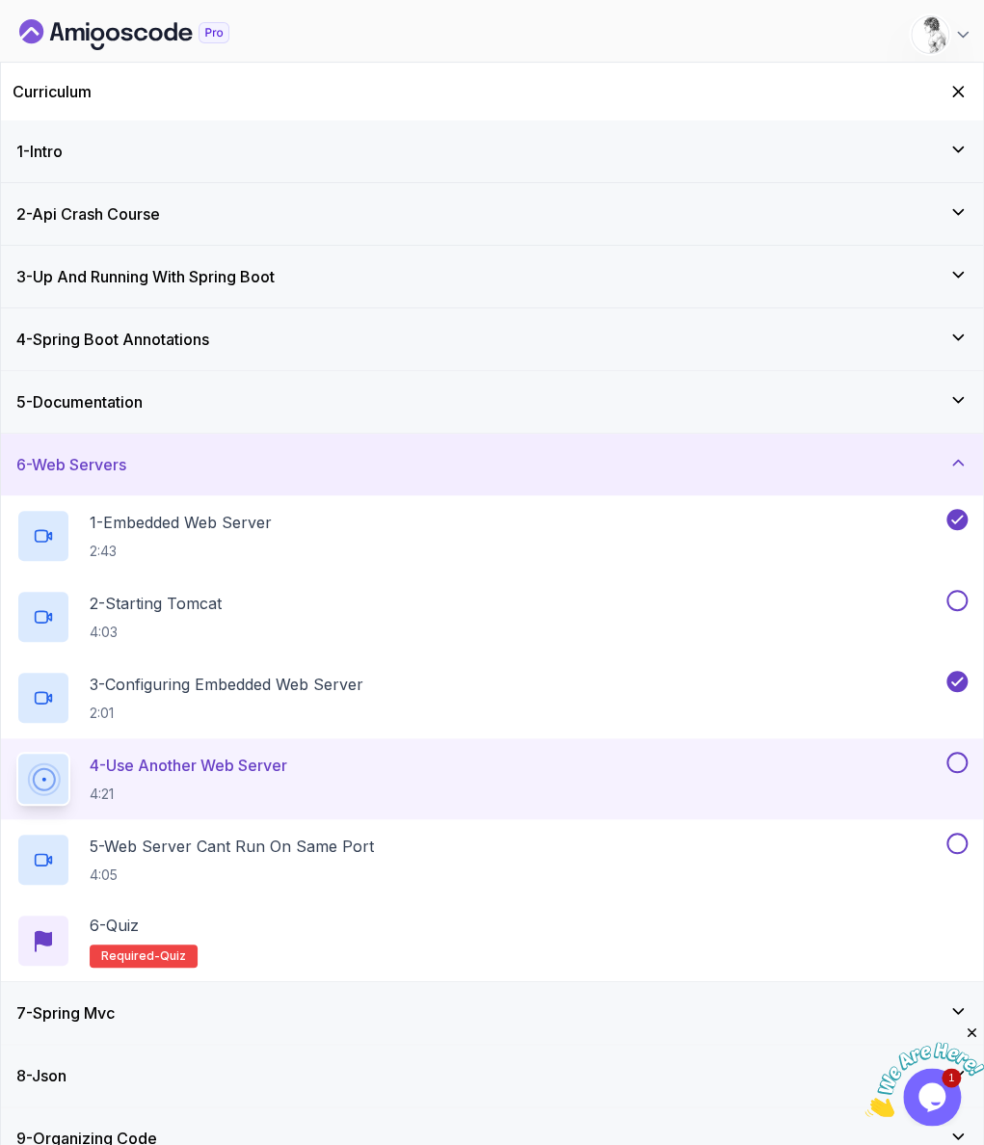
click at [957, 752] on button at bounding box center [957, 762] width 21 height 21
click at [306, 835] on p "5 - Web Server Cant Run On Same Port" at bounding box center [232, 846] width 284 height 23
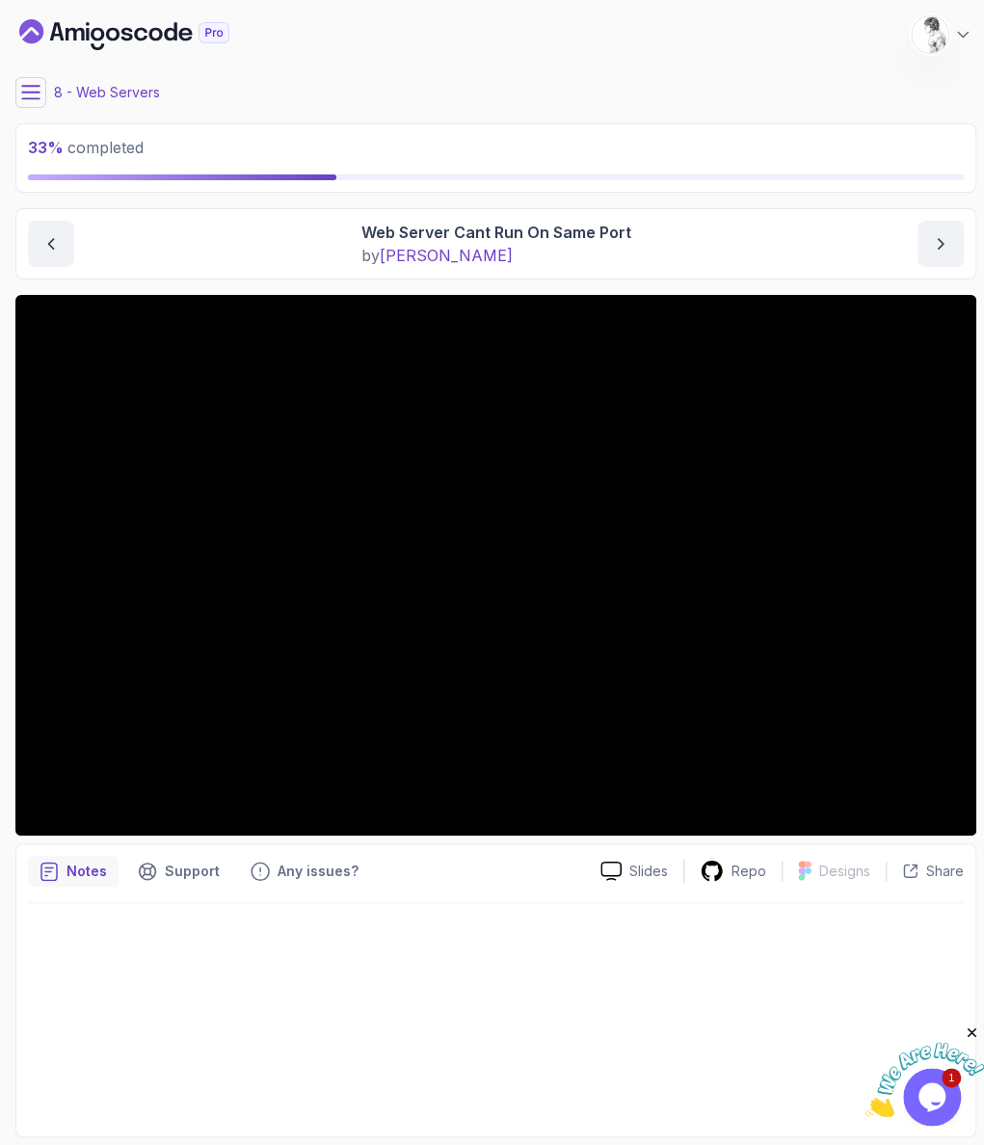
click at [37, 79] on button at bounding box center [30, 92] width 31 height 31
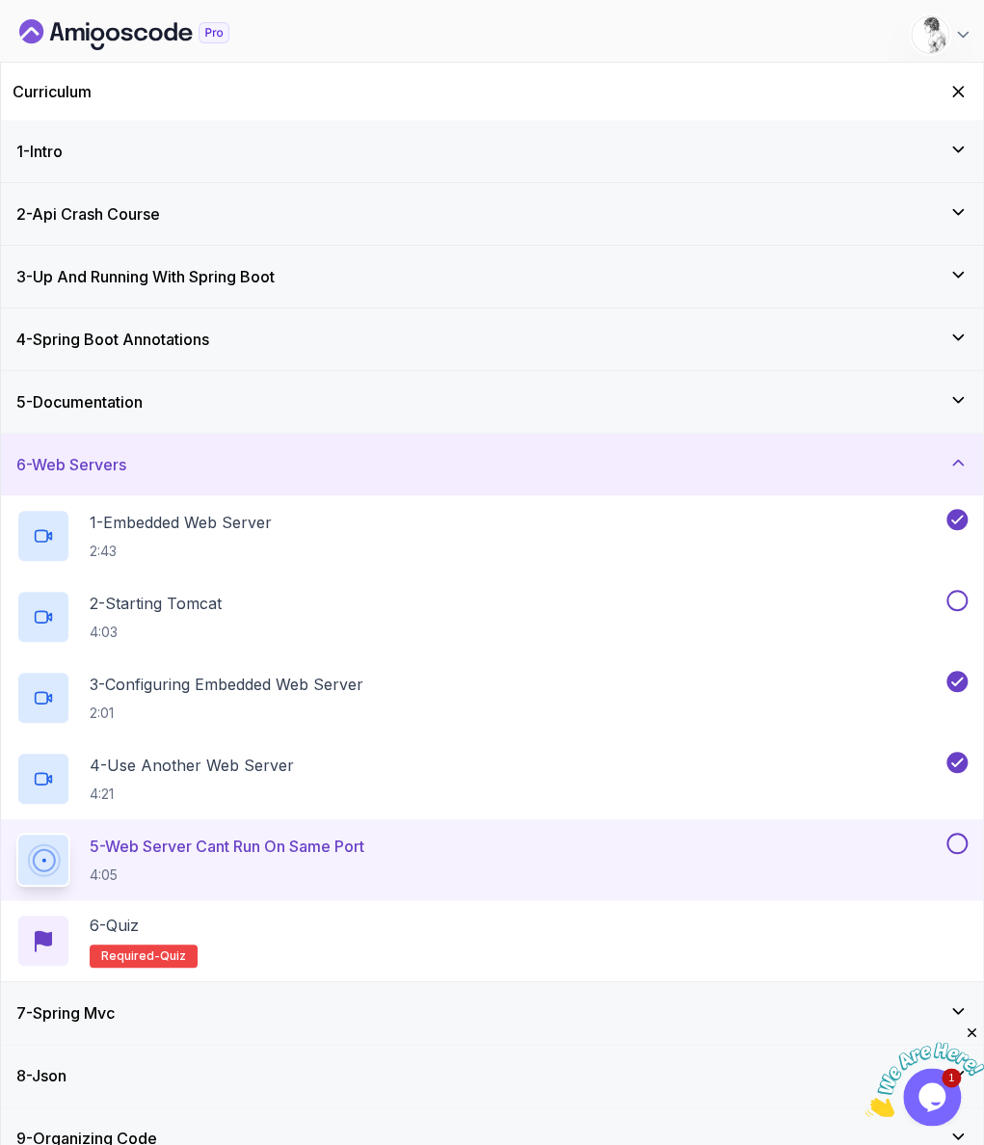
click at [953, 833] on button at bounding box center [957, 843] width 21 height 21
drag, startPoint x: 953, startPoint y: 521, endPoint x: 902, endPoint y: 553, distance: 60.7
click at [952, 590] on button at bounding box center [957, 600] width 21 height 21
click at [252, 914] on div "6 - Quiz Required- quiz" at bounding box center [492, 941] width 952 height 54
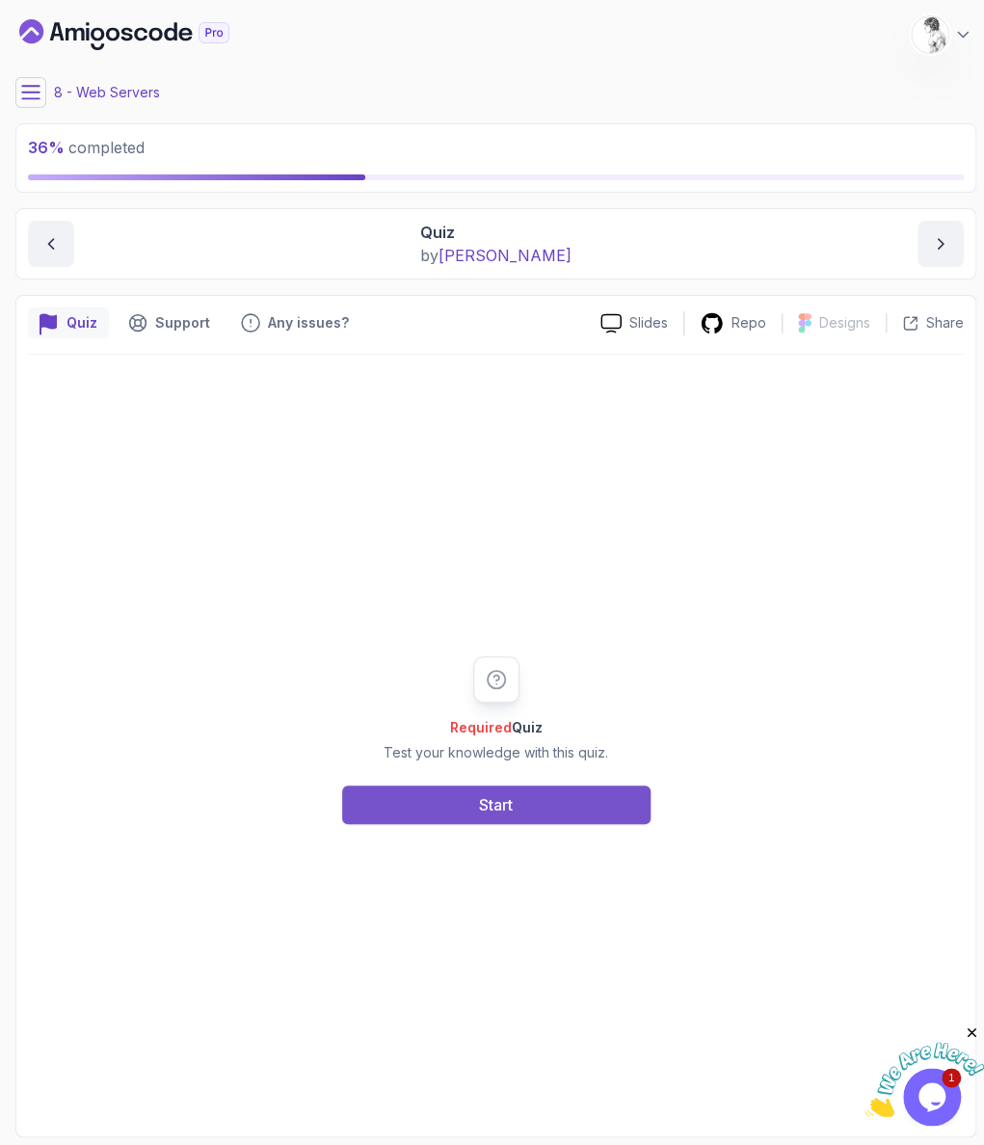
click at [433, 786] on button "Start" at bounding box center [496, 805] width 309 height 39
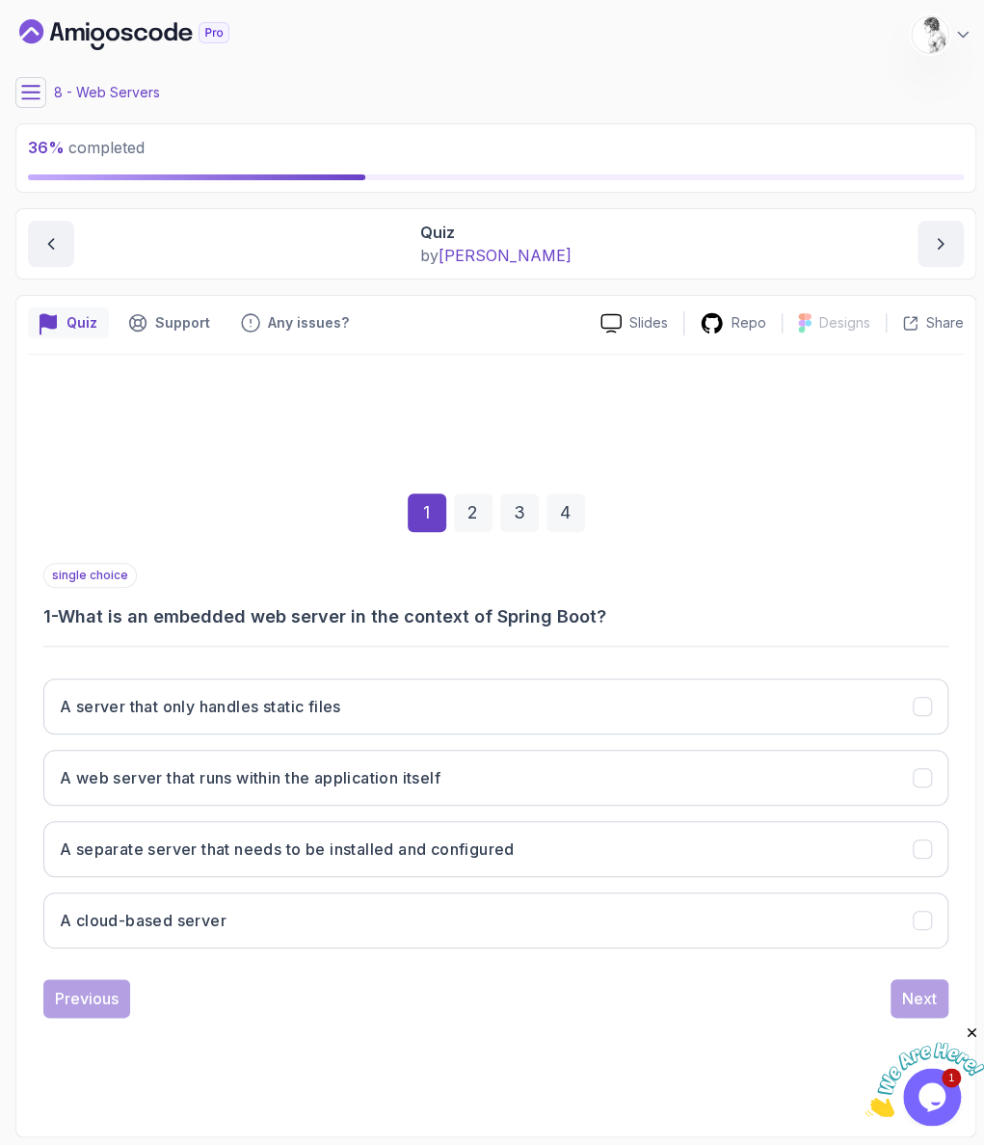
drag, startPoint x: 81, startPoint y: 609, endPoint x: 639, endPoint y: 635, distance: 558.9
click at [662, 627] on div "single choice 1 - What is an embedded web server in the context of Spring Boot?…" at bounding box center [495, 763] width 905 height 401
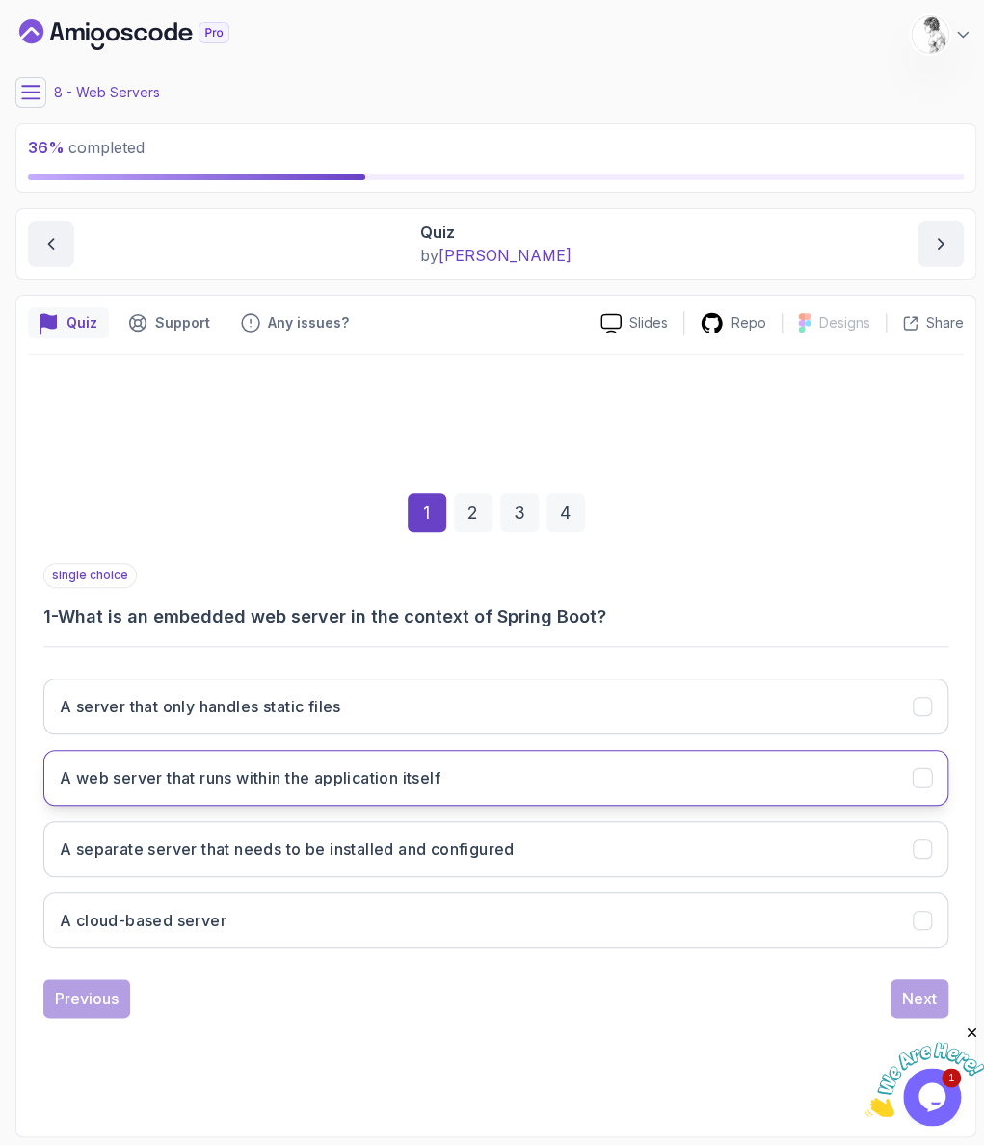
click at [198, 767] on button "A web server that runs within the application itself" at bounding box center [495, 778] width 905 height 56
click at [904, 987] on div "Next" at bounding box center [919, 998] width 35 height 23
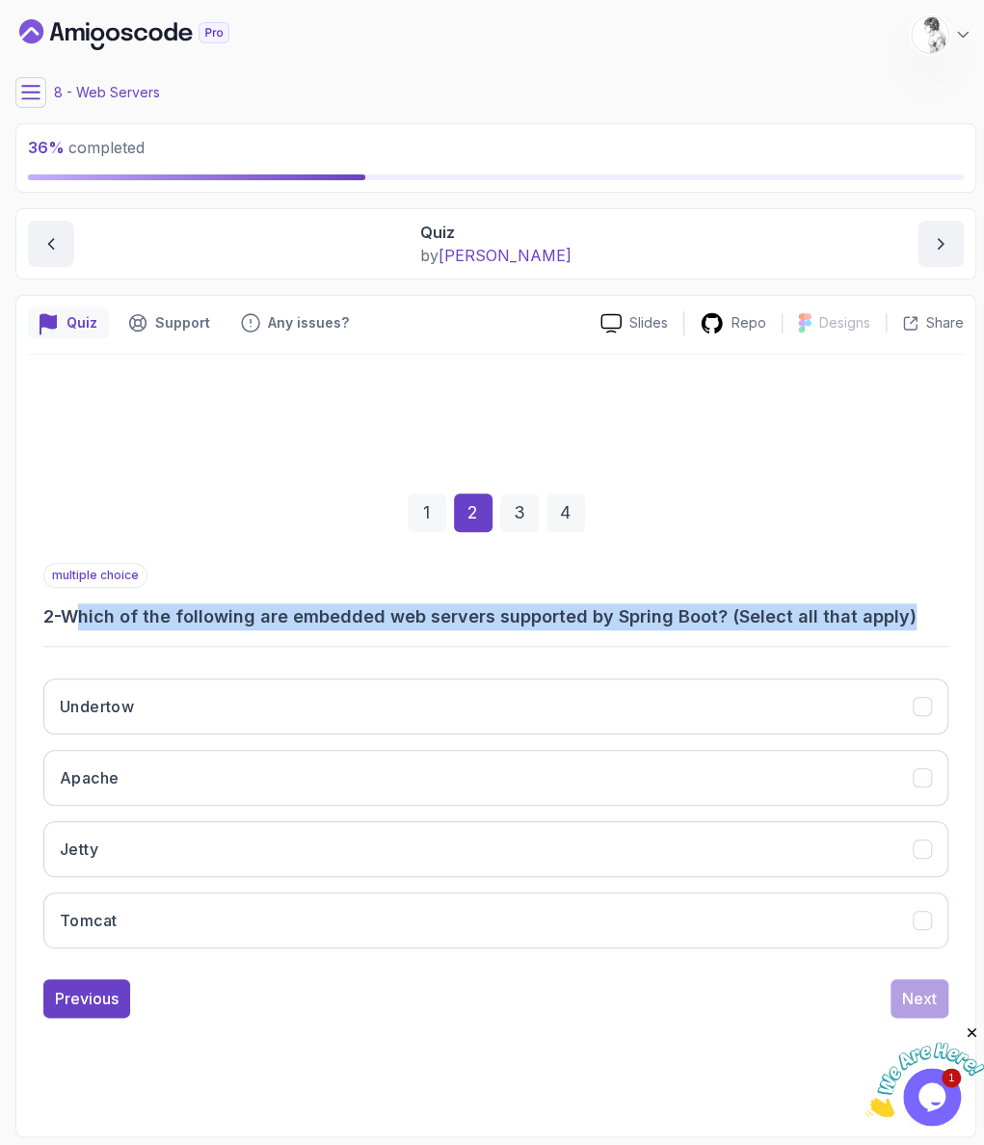
drag, startPoint x: 97, startPoint y: 607, endPoint x: 791, endPoint y: 629, distance: 693.6
click at [793, 624] on div "multiple choice 2 - Which of the following are embedded web servers supported b…" at bounding box center [495, 763] width 905 height 401
drag, startPoint x: 239, startPoint y: 813, endPoint x: 215, endPoint y: 852, distance: 46.3
click at [239, 821] on button "Jetty" at bounding box center [495, 849] width 905 height 56
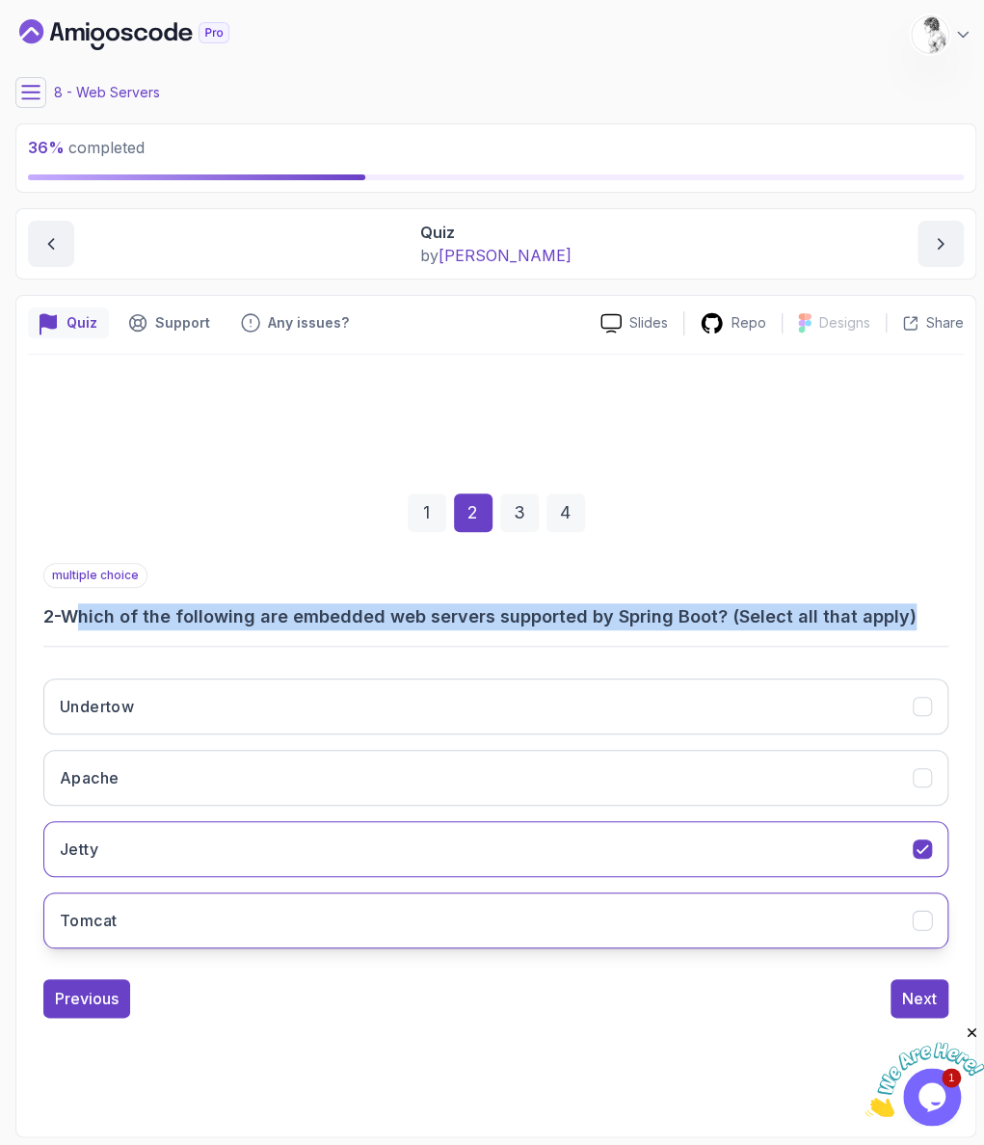
click at [211, 893] on button "Tomcat" at bounding box center [495, 921] width 905 height 56
drag, startPoint x: 228, startPoint y: 696, endPoint x: 279, endPoint y: 725, distance: 58.7
click at [228, 696] on button "Undertow" at bounding box center [495, 707] width 905 height 56
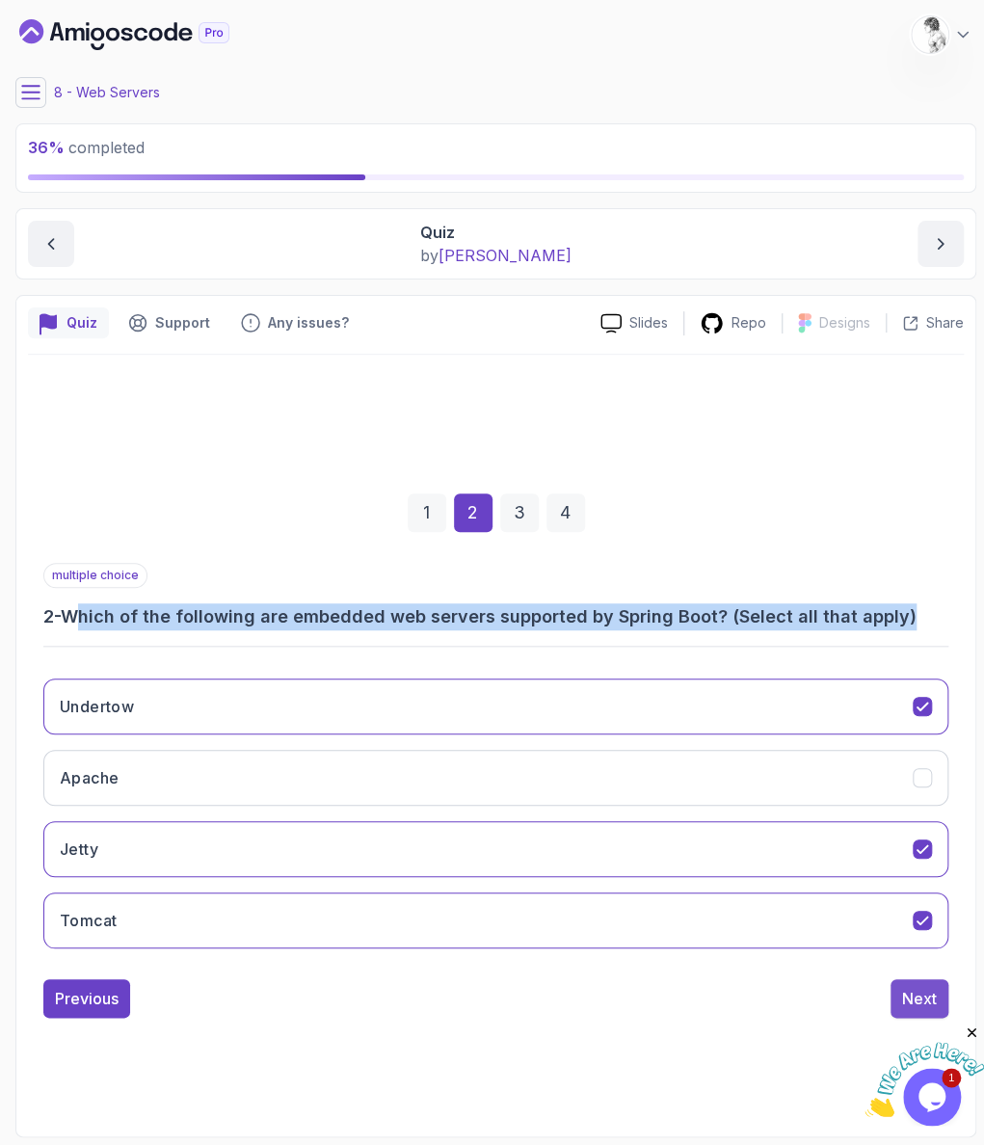
click at [904, 980] on button "Next" at bounding box center [920, 999] width 58 height 39
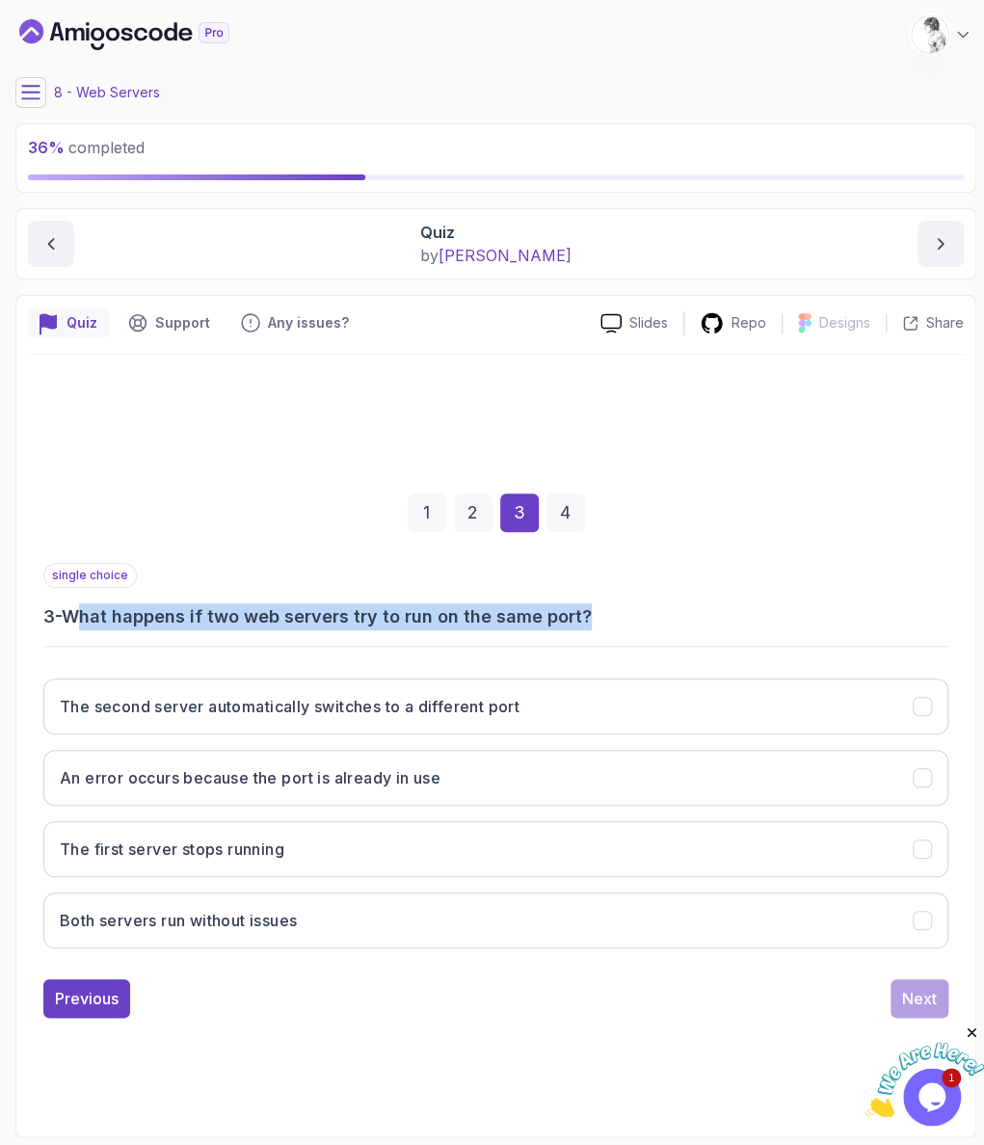
drag, startPoint x: 487, startPoint y: 618, endPoint x: 599, endPoint y: 621, distance: 111.9
click at [599, 621] on h3 "3 - What happens if two web servers try to run on the same port?" at bounding box center [495, 617] width 905 height 27
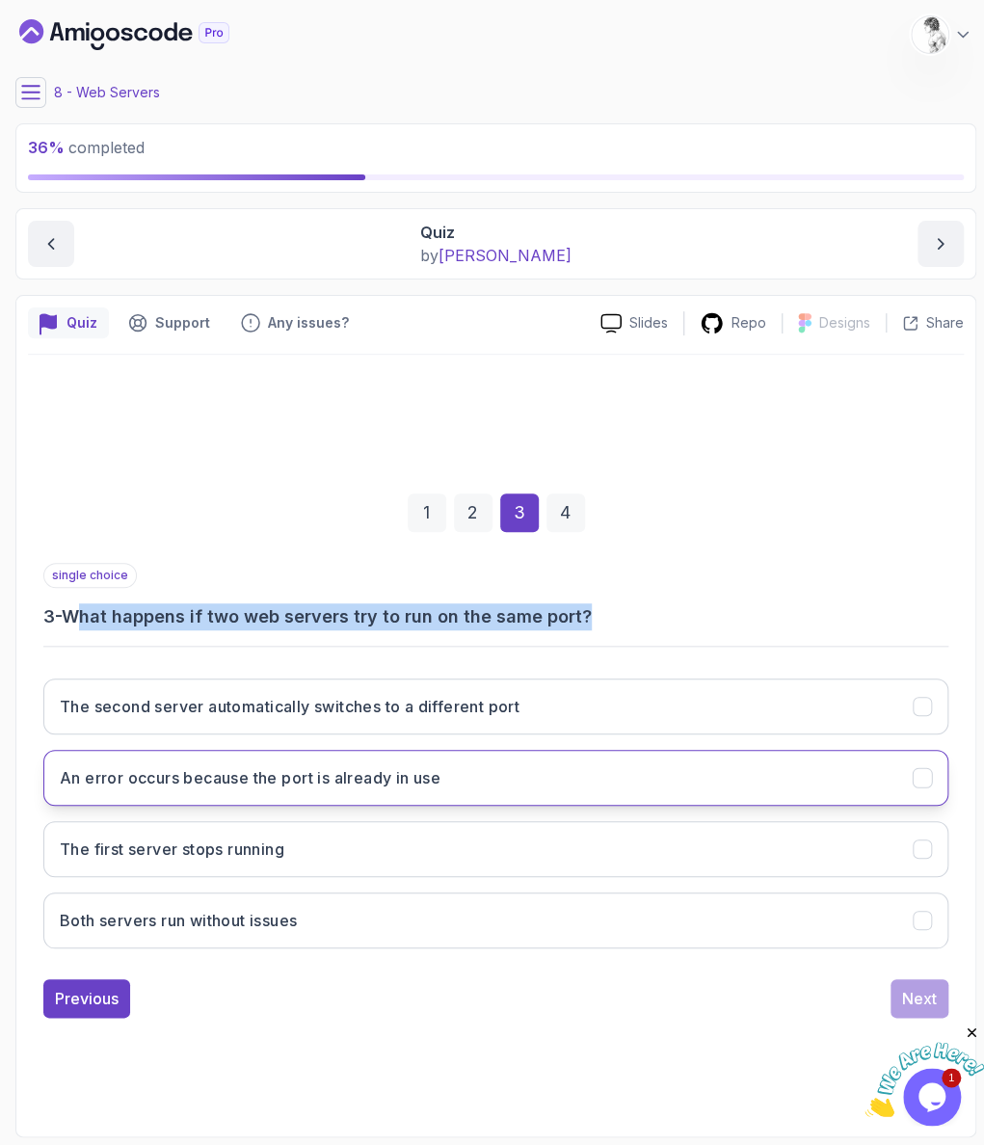
click at [509, 750] on button "An error occurs because the port is already in use" at bounding box center [495, 778] width 905 height 56
click at [923, 980] on button "Next" at bounding box center [920, 999] width 58 height 39
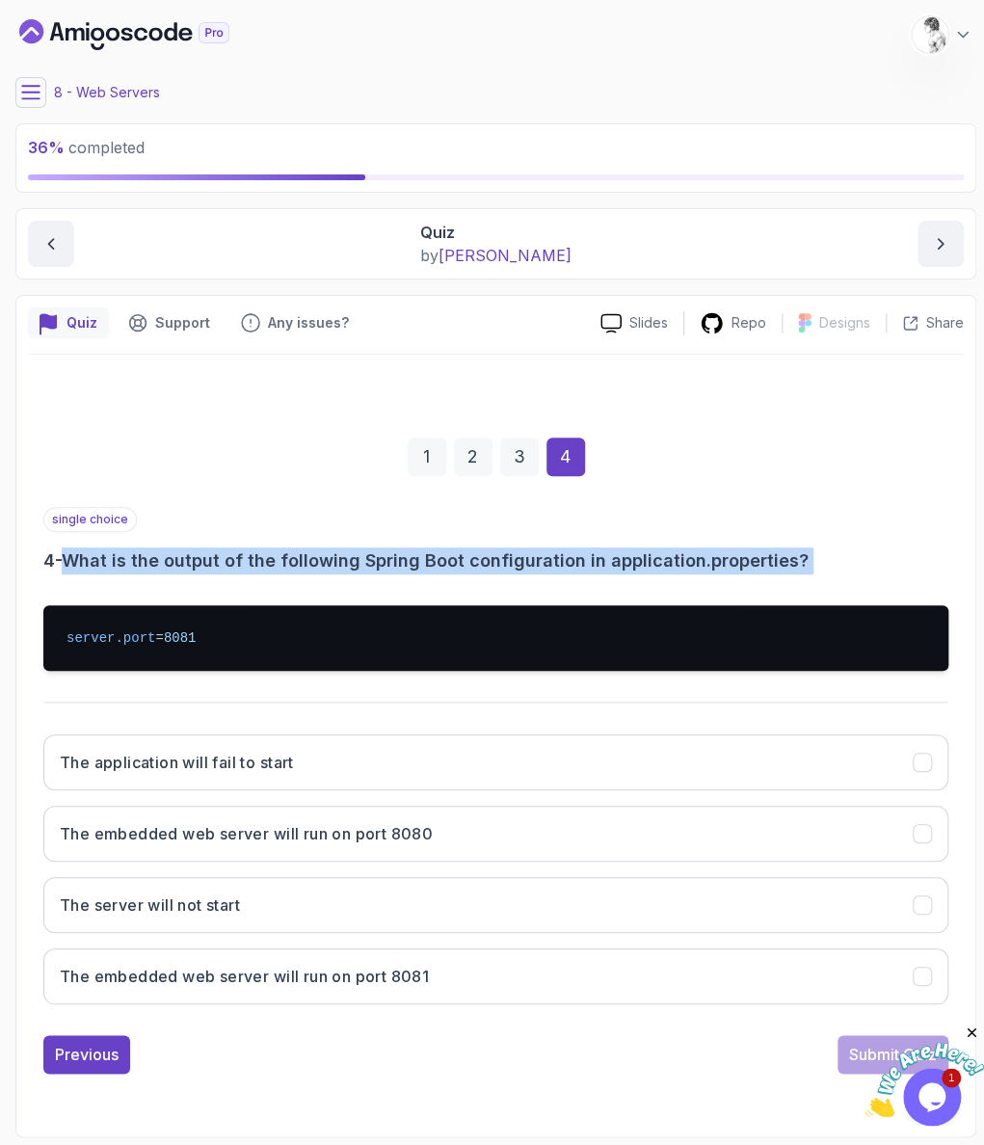
drag, startPoint x: 97, startPoint y: 562, endPoint x: 791, endPoint y: 699, distance: 706.6
click at [879, 598] on div "single choice 4 - What is the output of the following Spring Boot configuration…" at bounding box center [495, 763] width 905 height 513
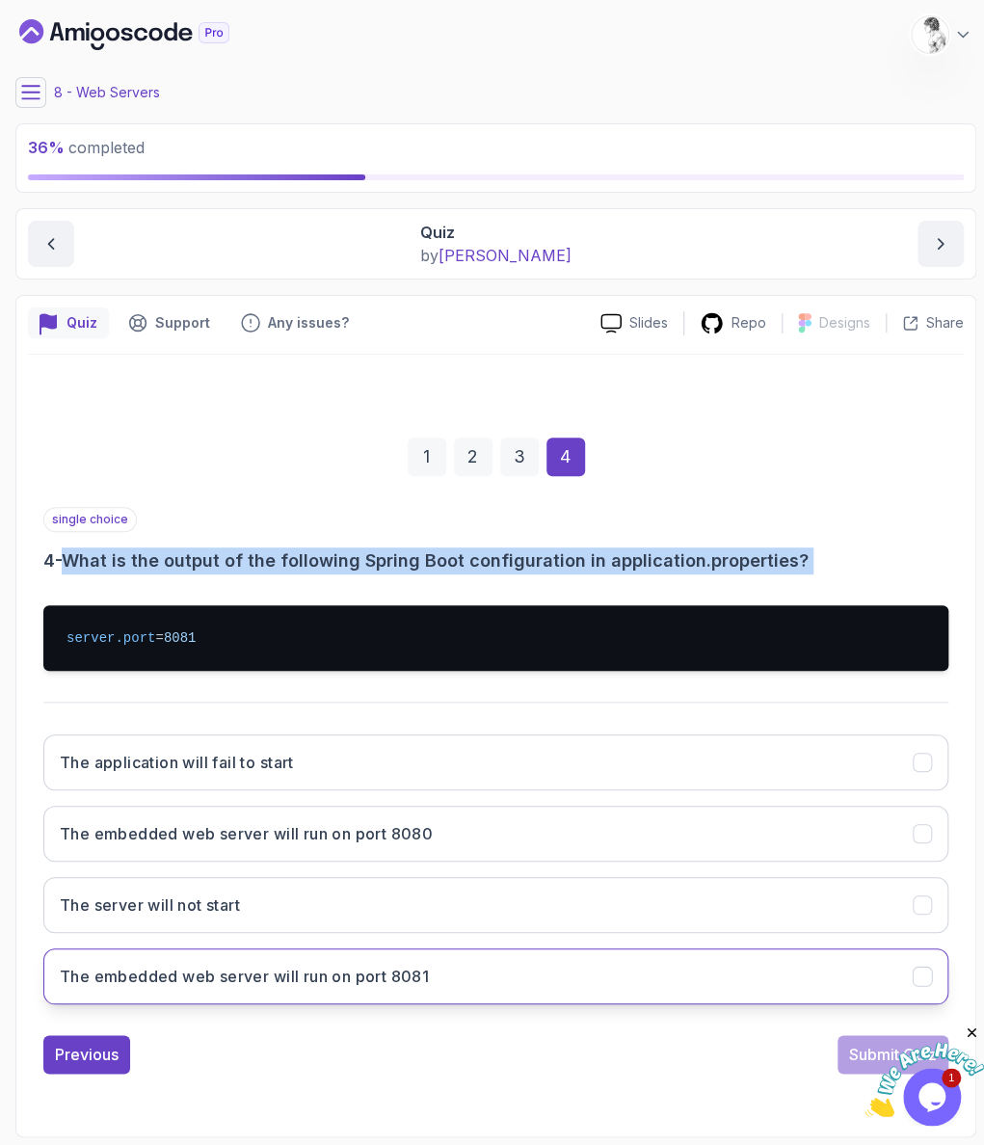
click at [469, 949] on button "The embedded web server will run on port 8081" at bounding box center [495, 977] width 905 height 56
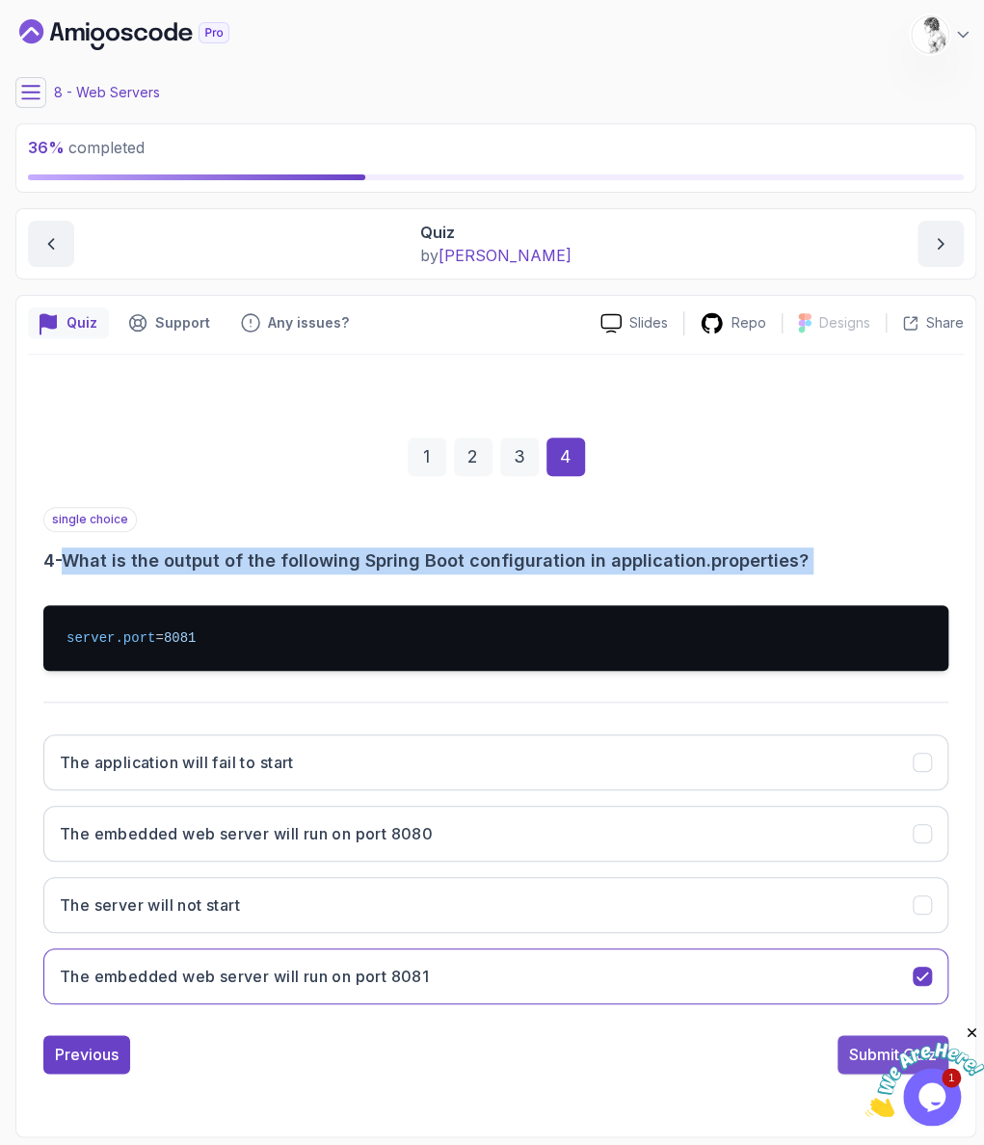
click at [888, 1036] on button "Submit Quiz" at bounding box center [893, 1055] width 111 height 39
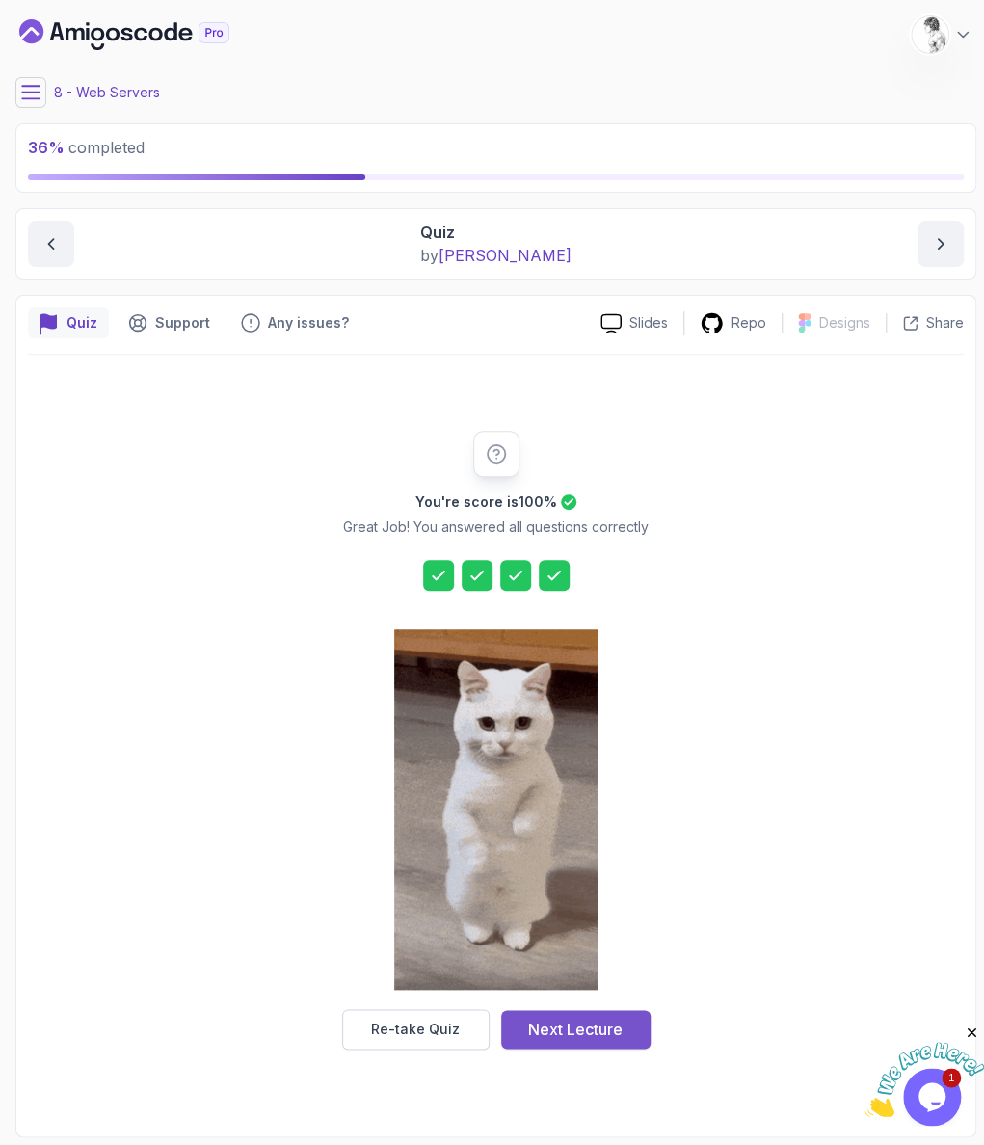
click at [537, 1018] on div "Next Lecture" at bounding box center [575, 1029] width 94 height 23
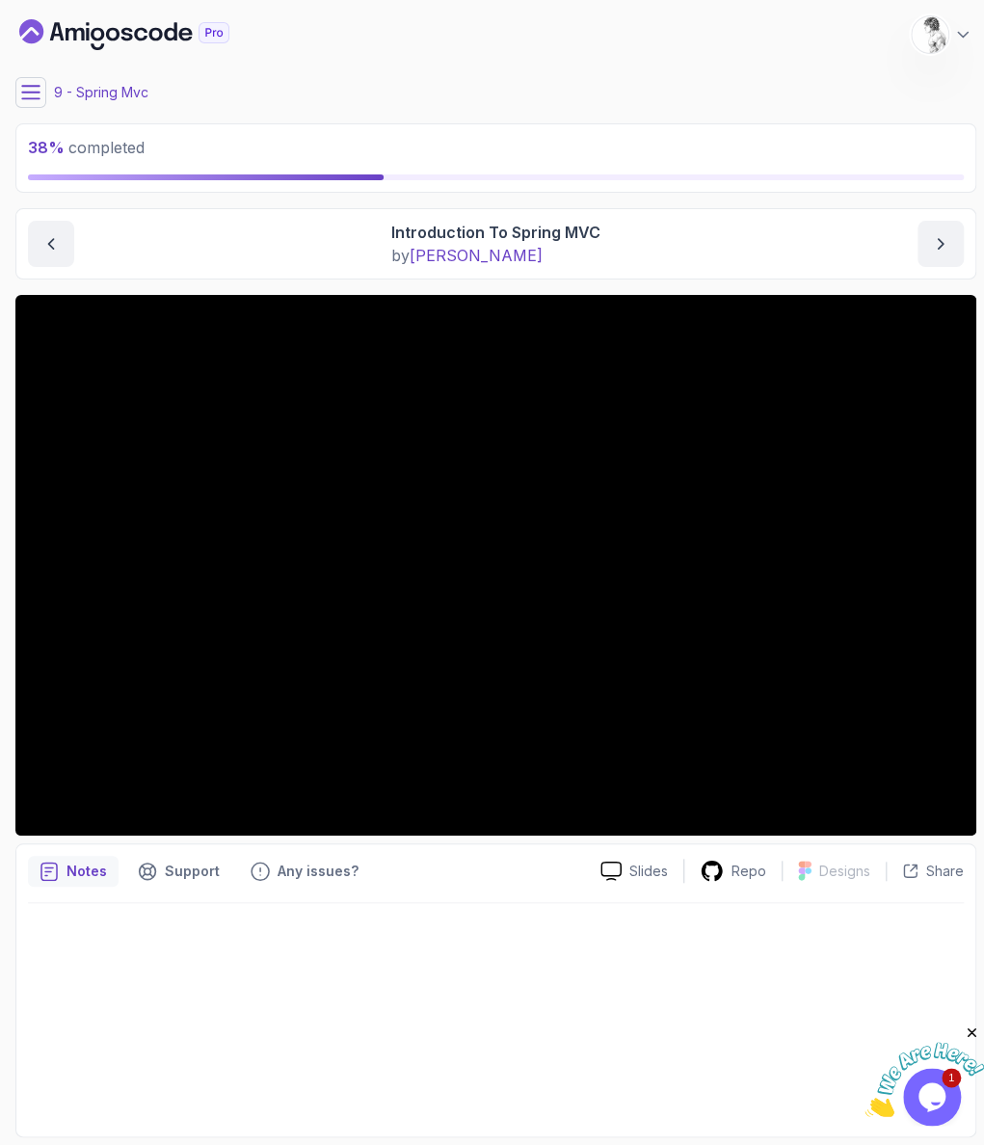
click at [24, 83] on icon at bounding box center [30, 92] width 19 height 19
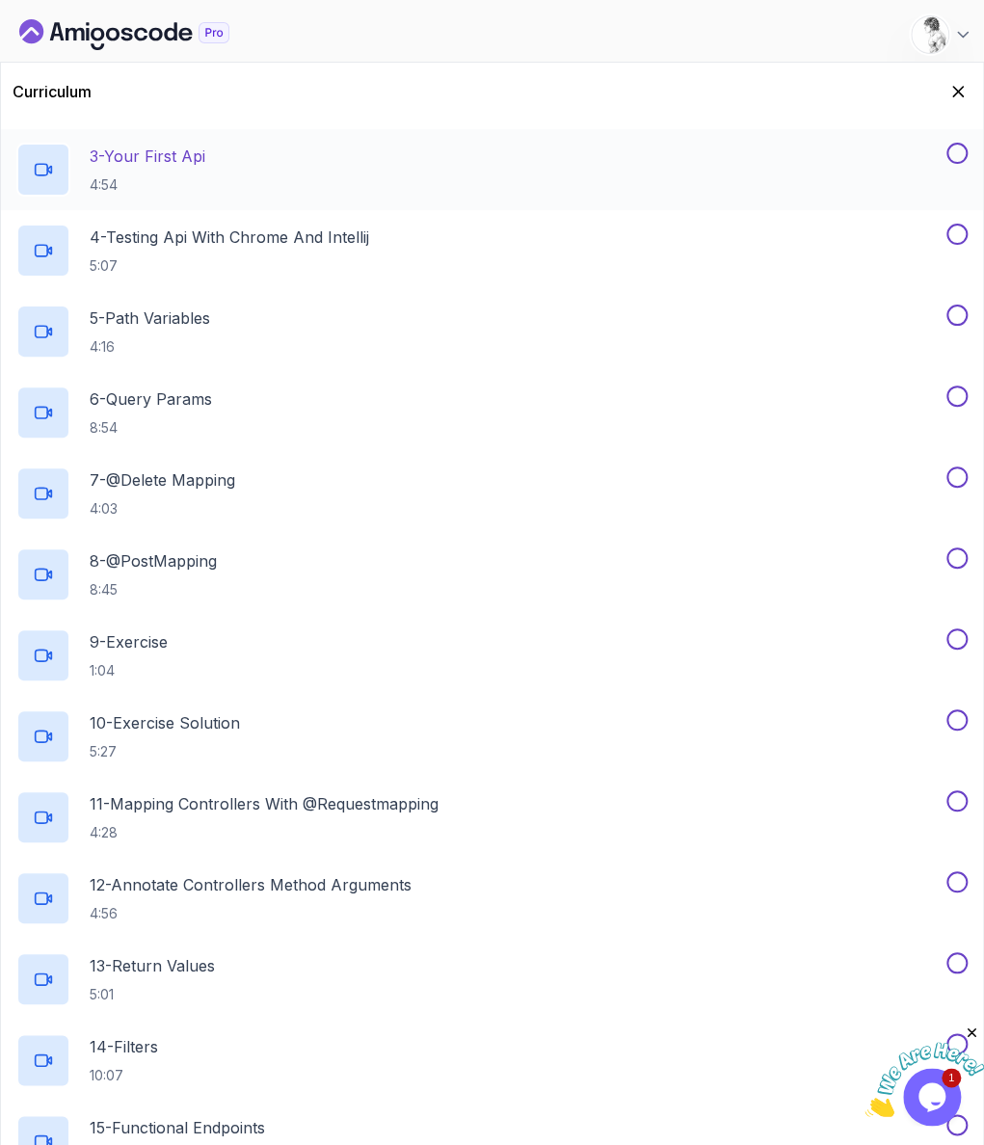
scroll to position [335, 0]
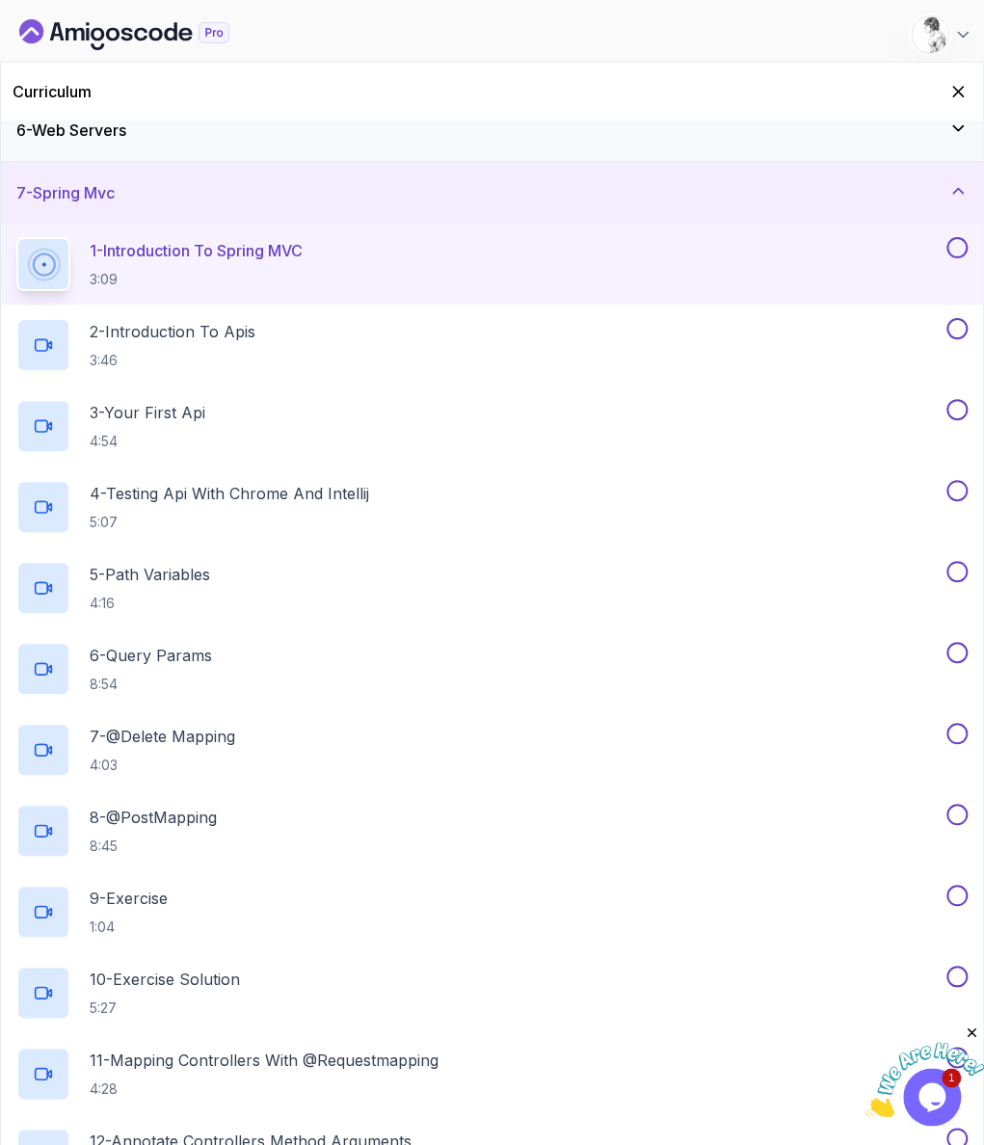
drag, startPoint x: 958, startPoint y: 79, endPoint x: 944, endPoint y: 102, distance: 27.3
click at [958, 82] on icon "Hide Curriculum for mobile" at bounding box center [958, 91] width 19 height 19
